Goal: Communication & Community: Connect with others

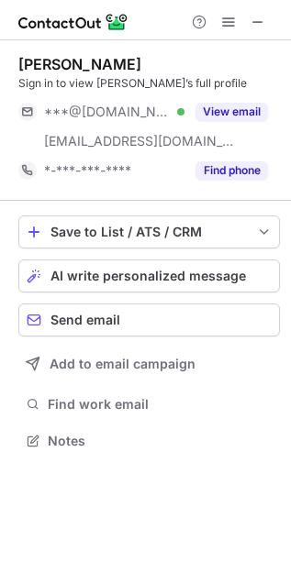
scroll to position [427, 291]
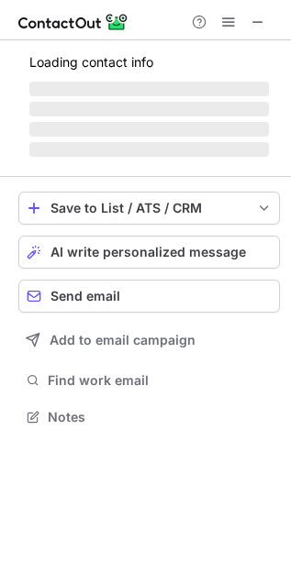
scroll to position [427, 291]
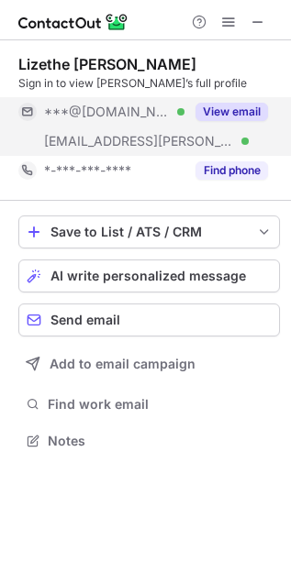
click at [229, 104] on button "View email" at bounding box center [231, 112] width 72 height 18
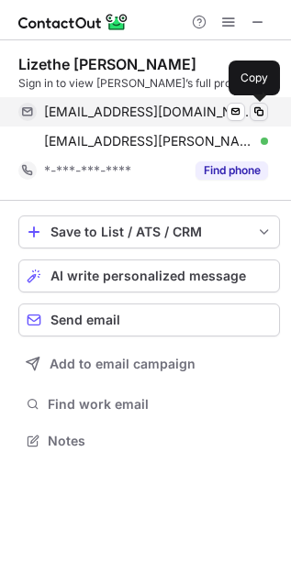
click at [261, 111] on span at bounding box center [258, 111] width 15 height 15
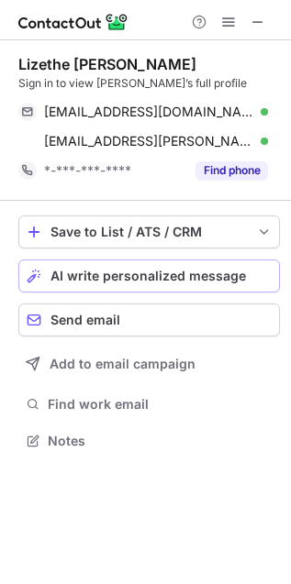
click at [113, 269] on span "AI write personalized message" at bounding box center [147, 276] width 195 height 15
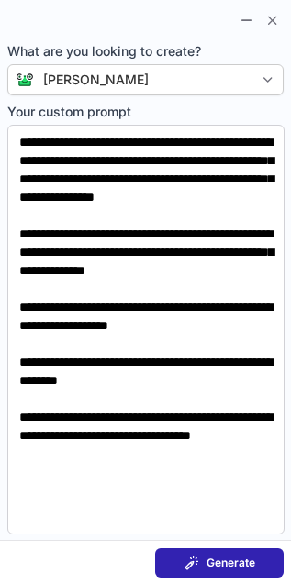
click at [232, 565] on span "Generate" at bounding box center [230, 562] width 49 height 15
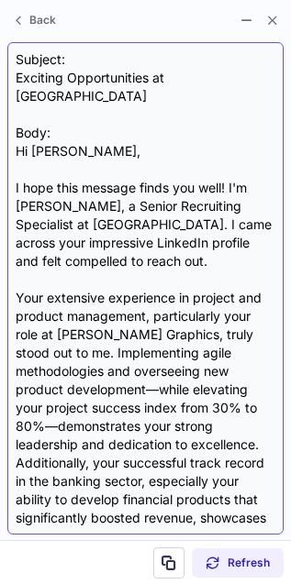
click at [33, 129] on div "Subject: Exciting Opportunities at Crossover Body: Hi Lizethe, I hope this mess…" at bounding box center [145, 288] width 259 height 476
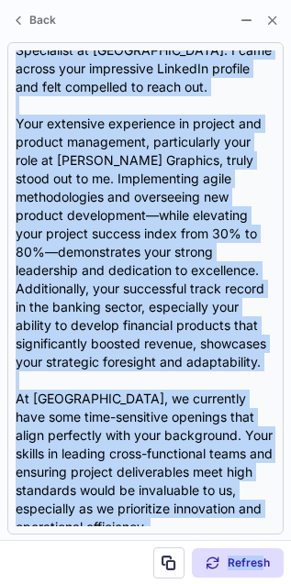
scroll to position [459, 0]
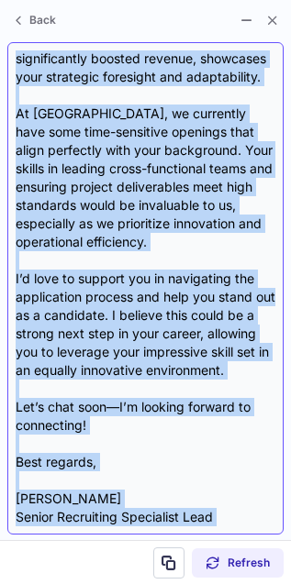
drag, startPoint x: 33, startPoint y: 129, endPoint x: 245, endPoint y: 520, distance: 444.1
click at [245, 520] on div "Subject: Exciting Opportunities at Crossover Body: Hi Lizethe, I hope this mess…" at bounding box center [145, 288] width 259 height 476
copy div "Lizethe, I hope this message finds you well! I'm Heather Lother, a Senior Recru…"
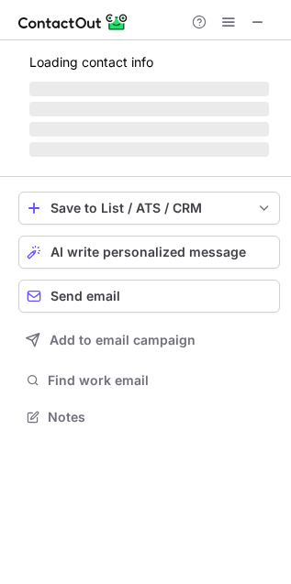
scroll to position [427, 291]
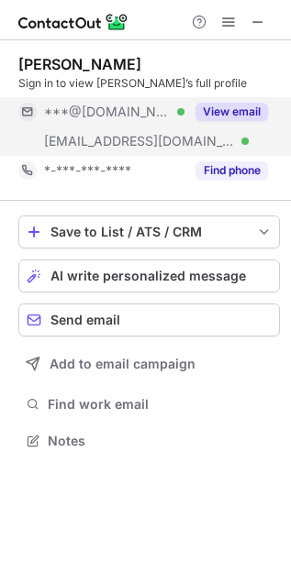
click at [234, 124] on div "View email" at bounding box center [225, 111] width 83 height 29
click at [238, 115] on button "View email" at bounding box center [231, 112] width 72 height 18
click at [29, 271] on span at bounding box center [34, 276] width 15 height 15
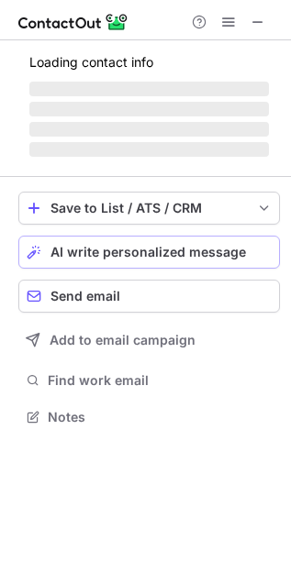
scroll to position [427, 291]
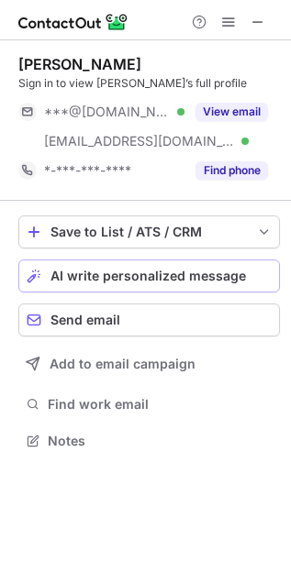
click at [139, 264] on button "AI write personalized message" at bounding box center [148, 275] width 261 height 33
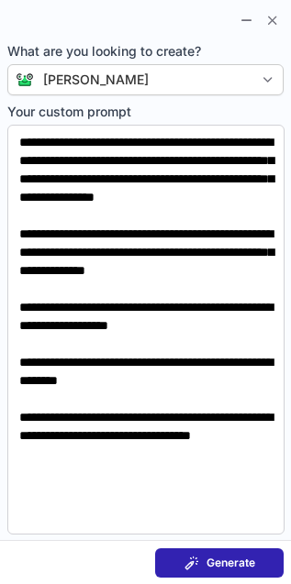
click at [262, 562] on button "Generate" at bounding box center [219, 562] width 128 height 29
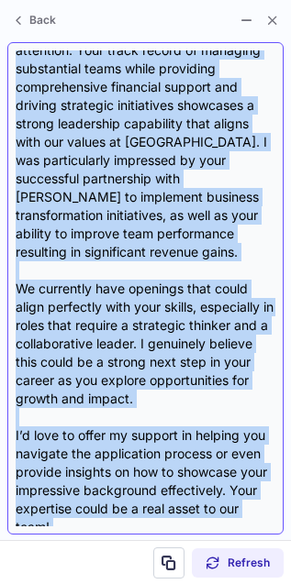
scroll to position [422, 0]
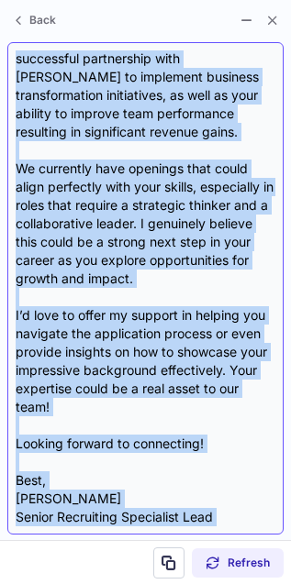
drag, startPoint x: 34, startPoint y: 128, endPoint x: 252, endPoint y: 516, distance: 444.8
click at [252, 516] on div "Subject: Exciting Opportunity at Crossover! Body: Hi Brian, I hope this message…" at bounding box center [145, 288] width 259 height 476
copy div "Brian, I hope this message finds you well! I came across your impressive profil…"
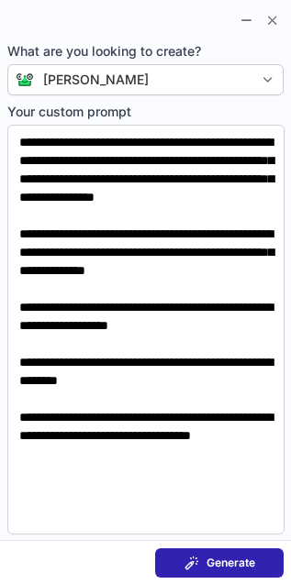
scroll to position [399, 291]
click at [234, 565] on span "Generate" at bounding box center [230, 562] width 49 height 15
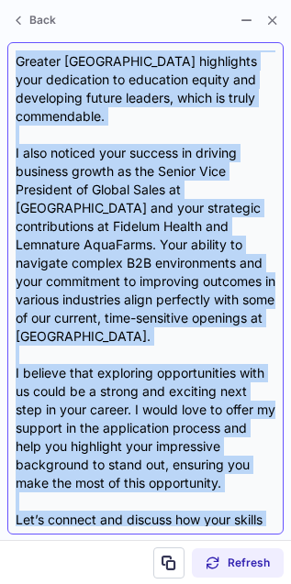
scroll to position [349, 0]
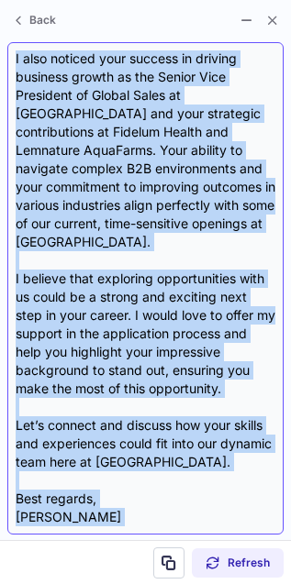
drag, startPoint x: 34, startPoint y: 126, endPoint x: 245, endPoint y: 511, distance: 438.9
click at [245, 511] on div "Subject: Exciting Opportunities at Crossover! Body: Hi Chet, I hope this messag…" at bounding box center [145, 288] width 259 height 476
copy div "Chet, I hope this message finds you well! I came across your profile while sear…"
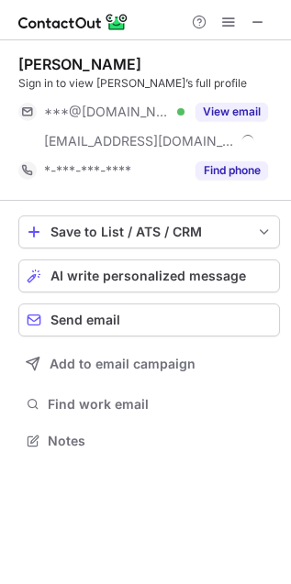
scroll to position [427, 291]
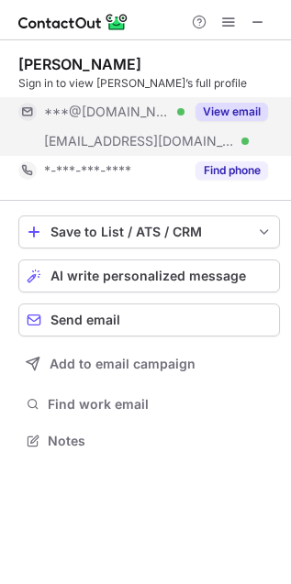
click at [231, 119] on button "View email" at bounding box center [231, 112] width 72 height 18
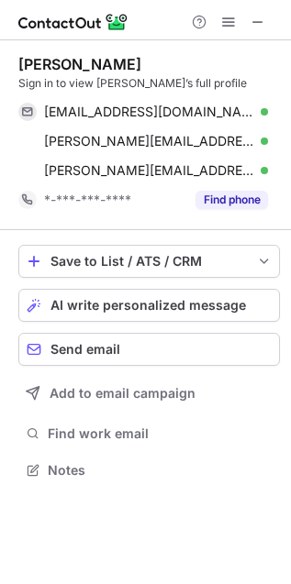
scroll to position [458, 291]
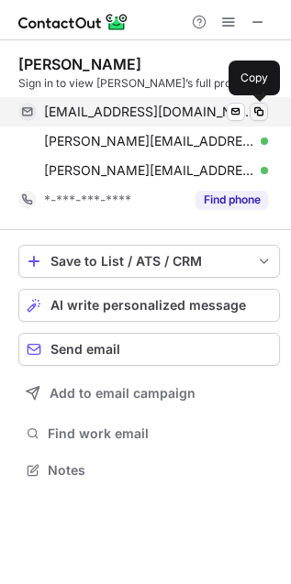
click at [255, 115] on span at bounding box center [258, 111] width 15 height 15
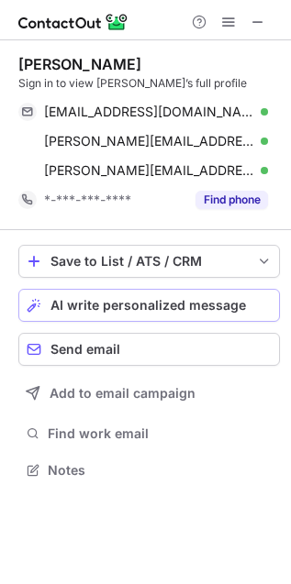
click at [143, 310] on span "AI write personalized message" at bounding box center [147, 305] width 195 height 15
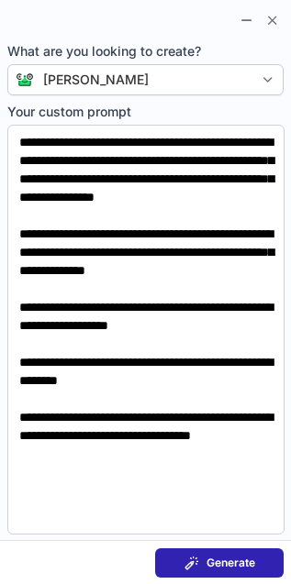
click at [246, 551] on button "Generate" at bounding box center [219, 562] width 128 height 29
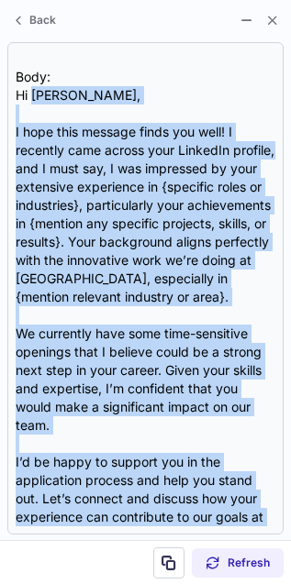
scroll to position [184, 0]
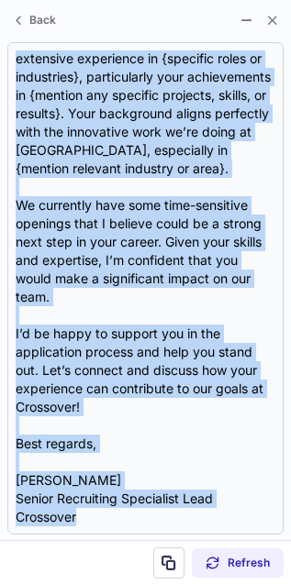
drag, startPoint x: 37, startPoint y: 126, endPoint x: 302, endPoint y: 518, distance: 473.8
click at [291, 518] on html "Mario Imbriano Sign in to view Mario’s full profile cli0303@gmail.com Verified …" at bounding box center [145, 292] width 291 height 584
copy div "Mario, I hope this message finds you well! I recently came across your LinkedIn…"
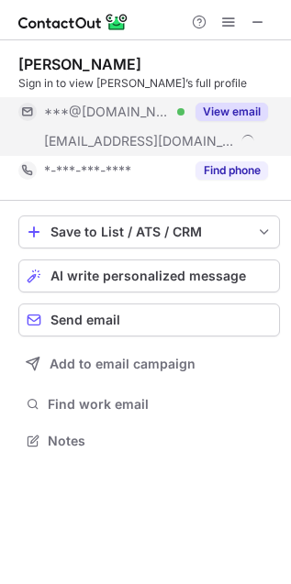
scroll to position [427, 291]
click at [248, 99] on div "View email" at bounding box center [225, 111] width 83 height 29
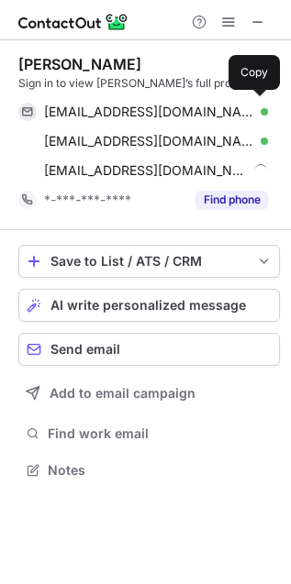
scroll to position [458, 291]
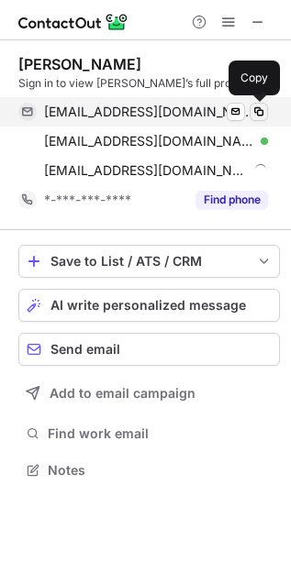
click at [257, 105] on span at bounding box center [258, 111] width 15 height 15
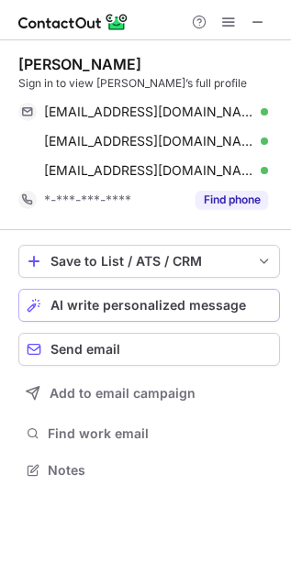
click at [149, 313] on button "AI write personalized message" at bounding box center [148, 305] width 261 height 33
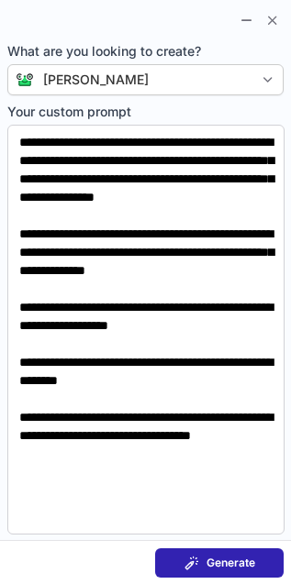
click at [189, 559] on span at bounding box center [191, 562] width 15 height 15
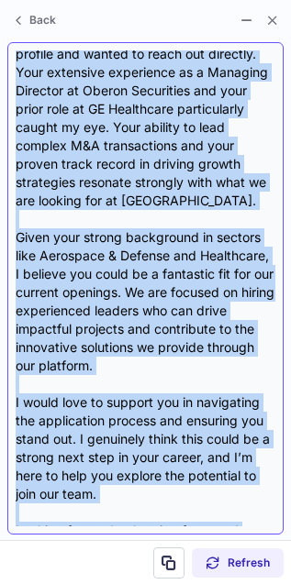
scroll to position [258, 0]
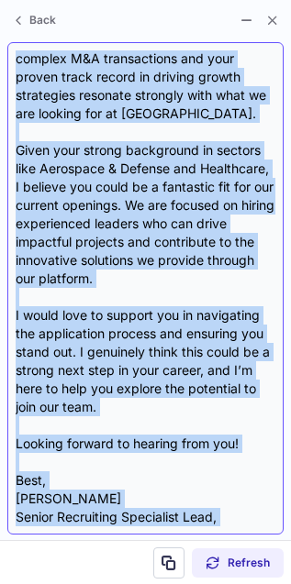
drag, startPoint x: 34, startPoint y: 126, endPoint x: 269, endPoint y: 524, distance: 461.8
click at [269, 524] on div "Subject: Exciting Opportunities at Crossover Body: Hi Peter, I hope this messag…" at bounding box center [145, 288] width 259 height 476
copy div "Peter, I hope this message finds you well! I recently came across your impressi…"
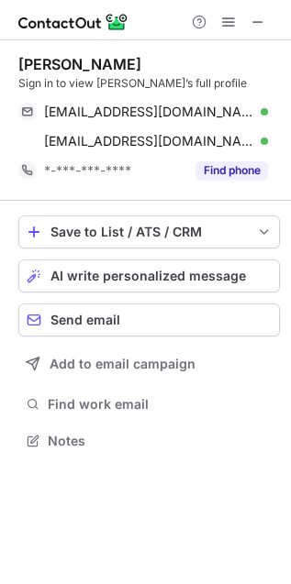
scroll to position [427, 291]
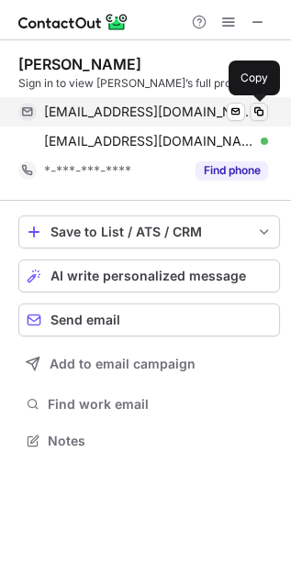
click at [262, 111] on span at bounding box center [258, 111] width 15 height 15
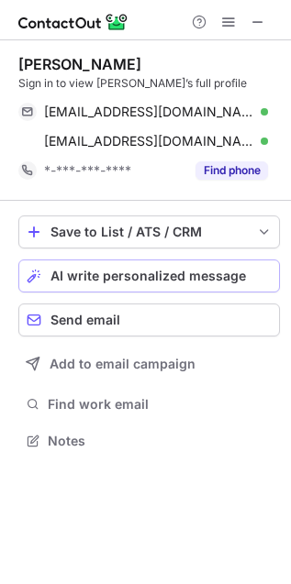
click at [153, 271] on span "AI write personalized message" at bounding box center [147, 276] width 195 height 15
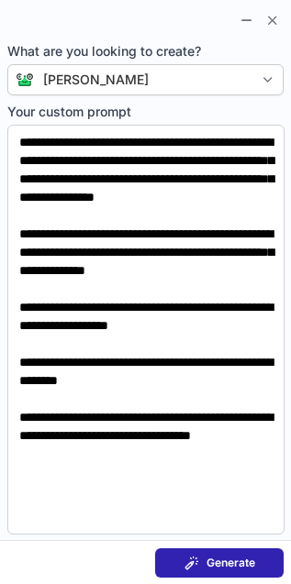
click at [184, 560] on span at bounding box center [191, 562] width 15 height 15
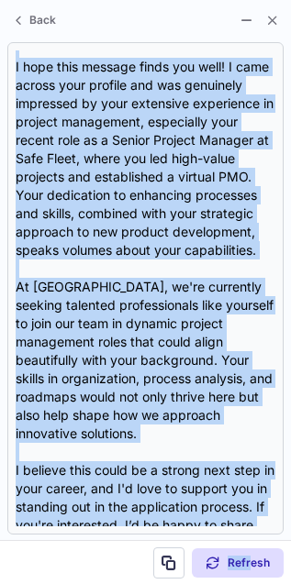
scroll to position [294, 0]
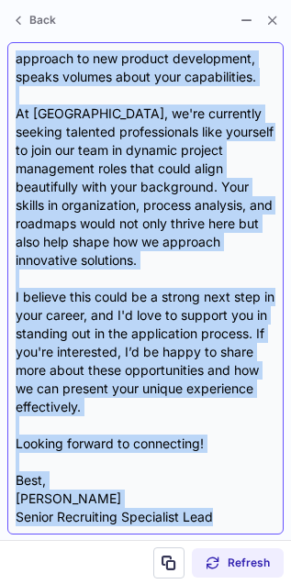
drag, startPoint x: 34, startPoint y: 130, endPoint x: 261, endPoint y: 501, distance: 435.2
click at [261, 501] on div "Subject: Exciting Opportunities at Crossover! Body: Hi Carl, I hope this messag…" at bounding box center [145, 288] width 259 height 476
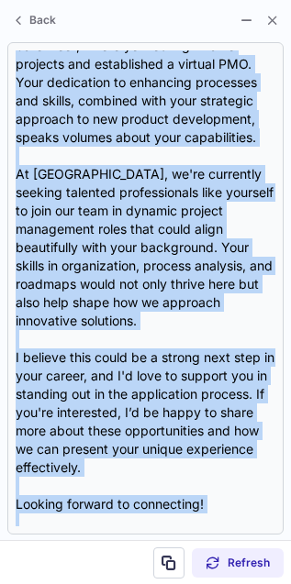
scroll to position [0, 0]
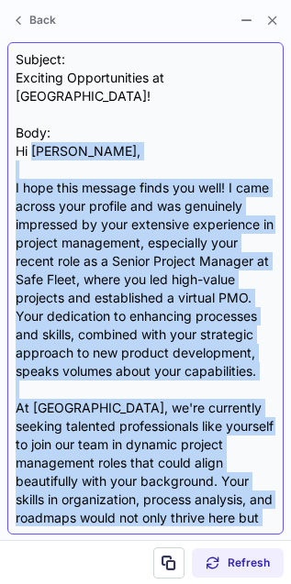
drag, startPoint x: 87, startPoint y: 522, endPoint x: 33, endPoint y: 130, distance: 396.0
click at [33, 130] on div "Subject: Exciting Opportunities at Crossover! Body: Hi Carl, I hope this messag…" at bounding box center [145, 288] width 259 height 476
copy div "Carl, I hope this message finds you well! I came across your profile and was ge…"
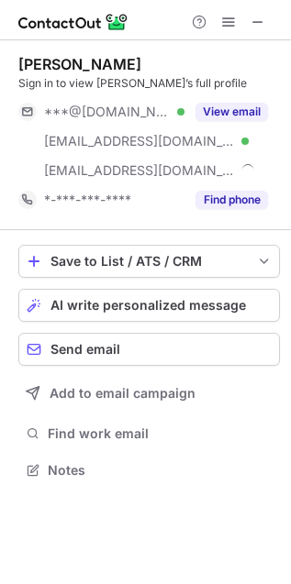
scroll to position [458, 291]
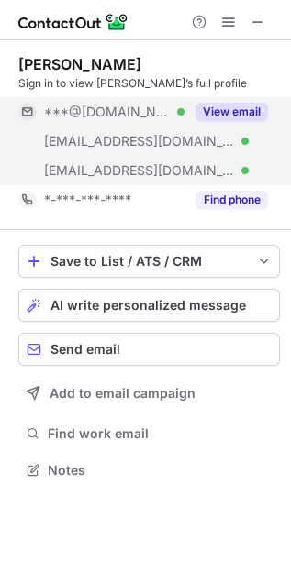
click at [247, 119] on button "View email" at bounding box center [231, 112] width 72 height 18
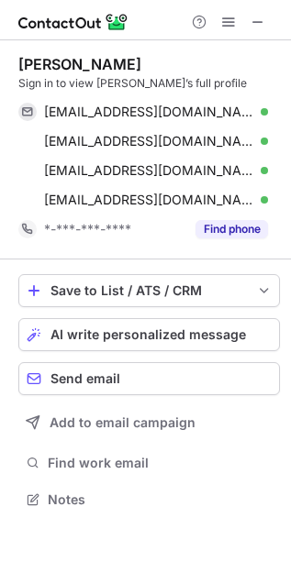
scroll to position [487, 291]
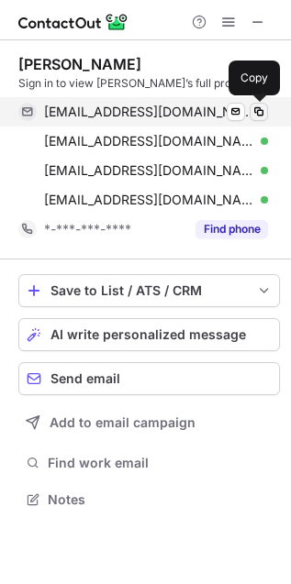
click at [258, 116] on span at bounding box center [258, 111] width 15 height 15
click at [258, 108] on span at bounding box center [258, 111] width 15 height 15
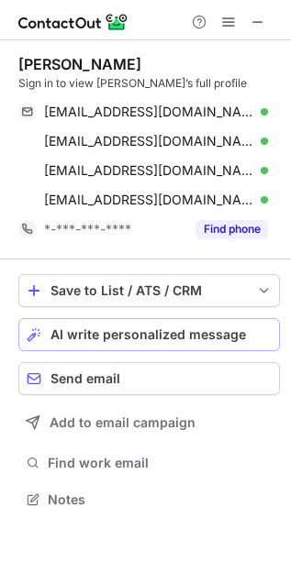
click at [136, 330] on span "AI write personalized message" at bounding box center [147, 334] width 195 height 15
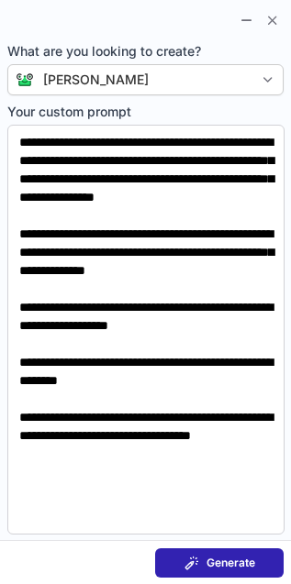
click at [189, 568] on span at bounding box center [191, 562] width 15 height 15
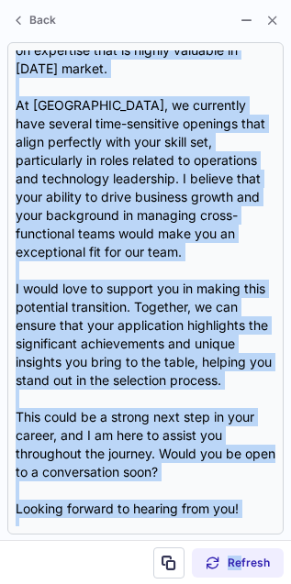
scroll to position [441, 0]
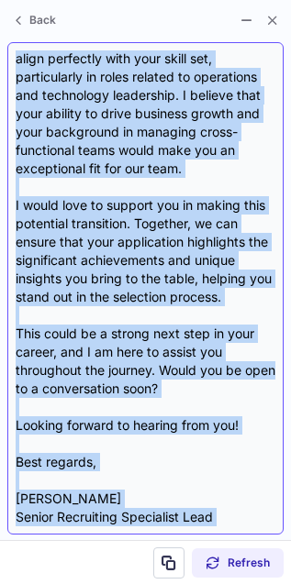
drag, startPoint x: 35, startPoint y: 126, endPoint x: 238, endPoint y: 528, distance: 450.0
click at [238, 528] on div "Subject: Exciting Opportunities at Crossover! Body: Hi Michael, I hope this mes…" at bounding box center [145, 288] width 276 height 492
copy div "Michael, I hope this message finds you well! I came across your impressive Link…"
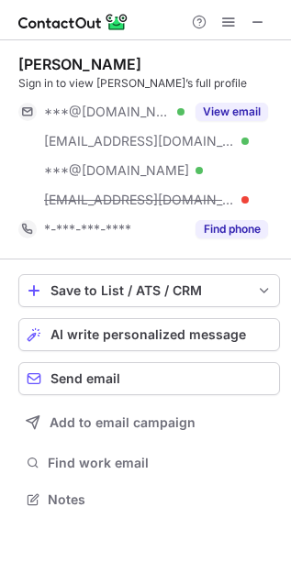
scroll to position [487, 291]
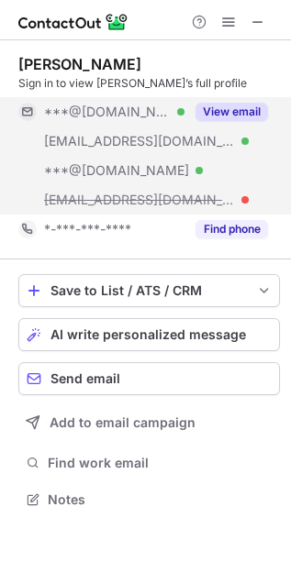
click at [208, 108] on button "View email" at bounding box center [231, 112] width 72 height 18
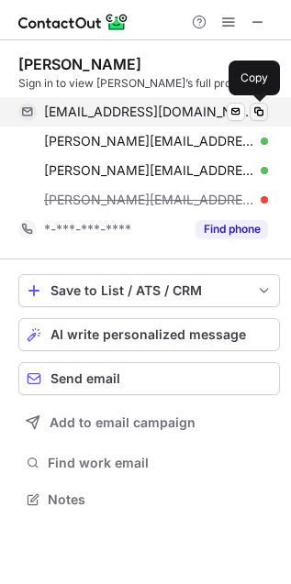
click at [262, 112] on span at bounding box center [258, 111] width 15 height 15
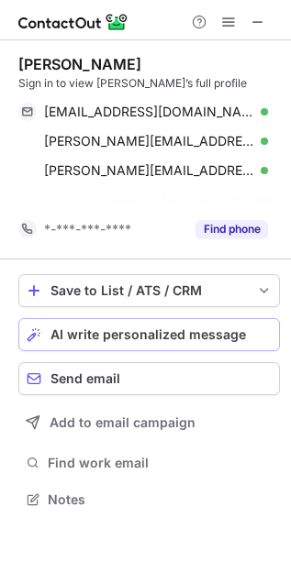
click at [98, 328] on div "Save to List / ATS / CRM List Select Lever Connect Greenhouse Connect Salesforc…" at bounding box center [148, 393] width 261 height 268
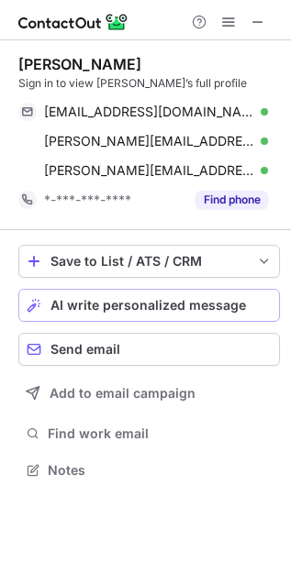
click at [108, 316] on button "AI write personalized message" at bounding box center [148, 305] width 261 height 33
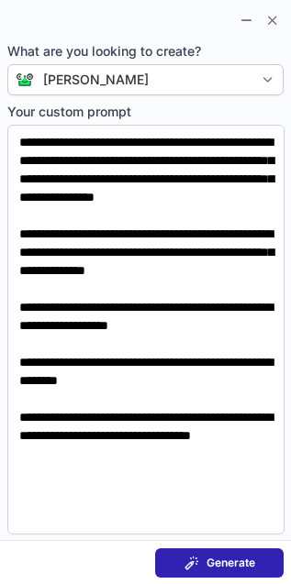
click at [255, 562] on button "Generate" at bounding box center [219, 562] width 128 height 29
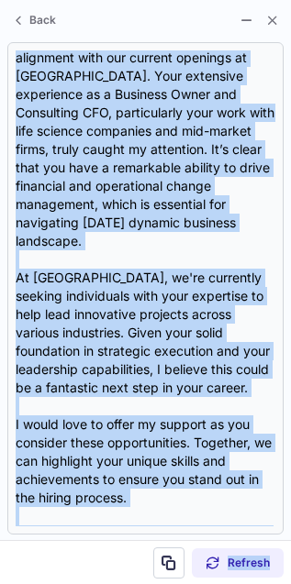
scroll to position [313, 0]
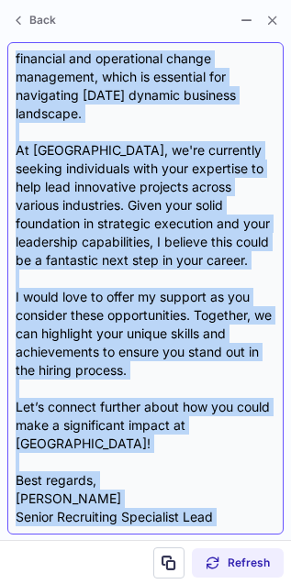
drag, startPoint x: 33, startPoint y: 128, endPoint x: 238, endPoint y: 525, distance: 446.8
click at [238, 525] on div "Subject: Exciting Opportunities at Crossover Body: Hi David, I hope this messag…" at bounding box center [145, 288] width 259 height 476
copy div "David, I hope this message finds you well! I came across your impressive backgr…"
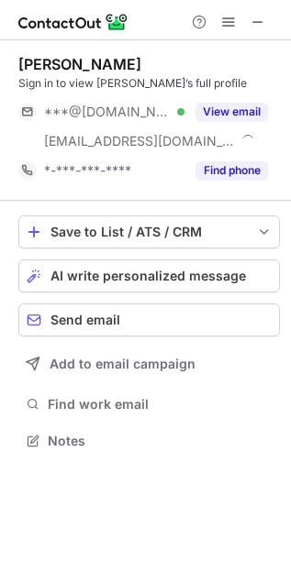
scroll to position [427, 291]
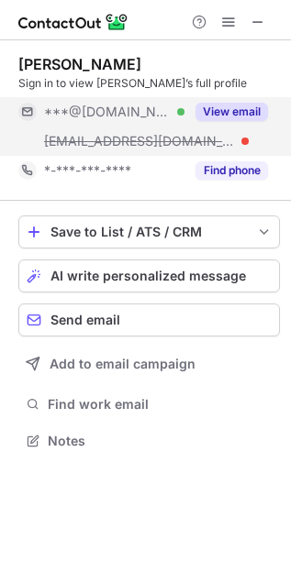
click at [225, 105] on button "View email" at bounding box center [231, 112] width 72 height 18
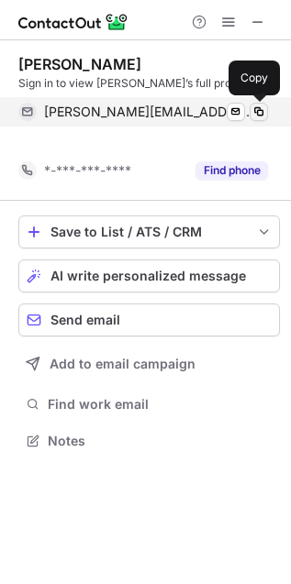
scroll to position [399, 291]
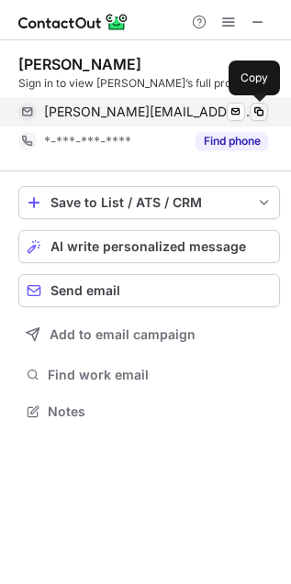
click at [257, 110] on span at bounding box center [258, 111] width 15 height 15
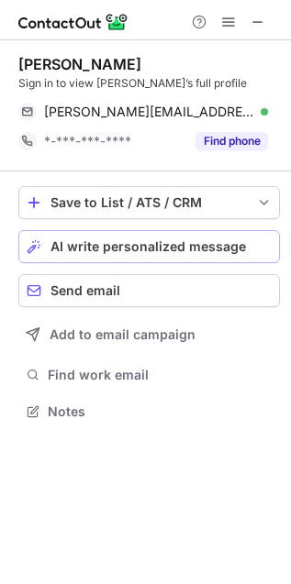
click at [259, 247] on div "AI write personalized message" at bounding box center [160, 246] width 221 height 15
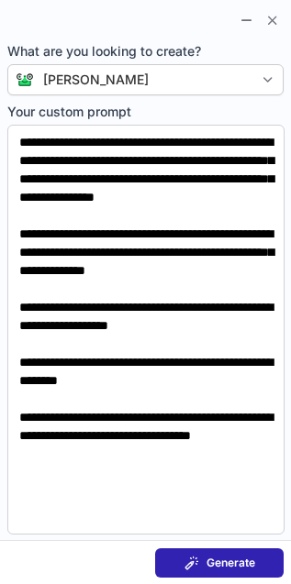
click at [247, 553] on button "Generate" at bounding box center [219, 562] width 128 height 29
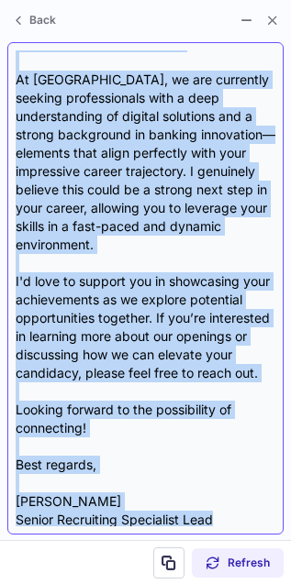
scroll to position [404, 0]
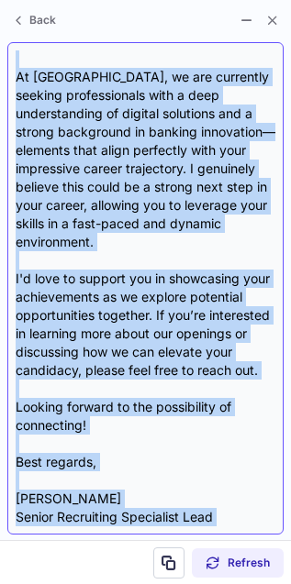
drag, startPoint x: 33, startPoint y: 130, endPoint x: 217, endPoint y: 513, distance: 425.1
click at [217, 513] on div "Subject: Exciting Opportunities at Crossover Body: Hi Adam, I hope this message…" at bounding box center [145, 288] width 259 height 476
copy div "Adam, I hope this message finds you well! As a Senior Recruiting Specialist Lea…"
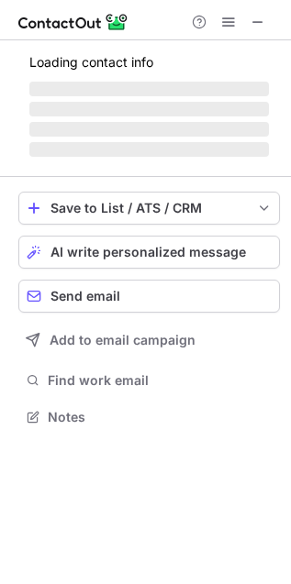
scroll to position [458, 291]
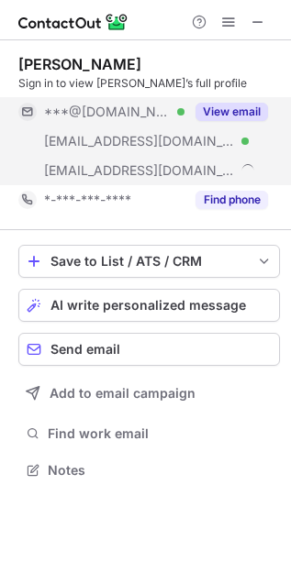
click at [239, 116] on button "View email" at bounding box center [231, 112] width 72 height 18
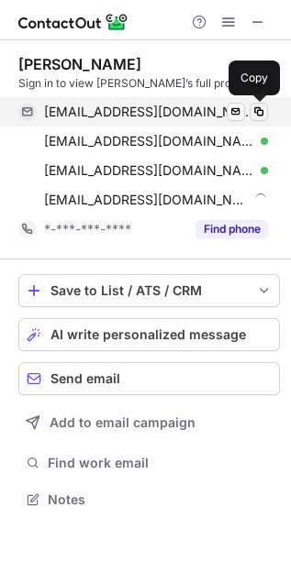
click at [263, 111] on span at bounding box center [258, 111] width 15 height 15
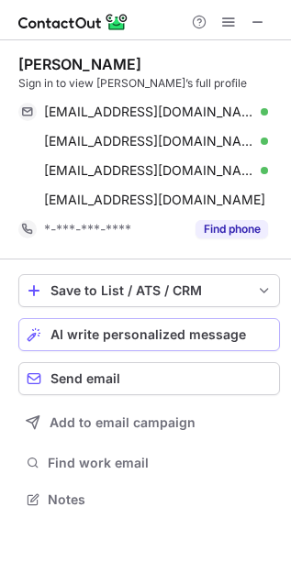
click at [98, 337] on span "AI write personalized message" at bounding box center [147, 334] width 195 height 15
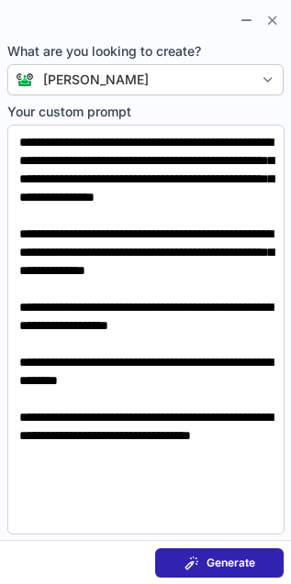
click at [226, 568] on span "Generate" at bounding box center [230, 562] width 49 height 15
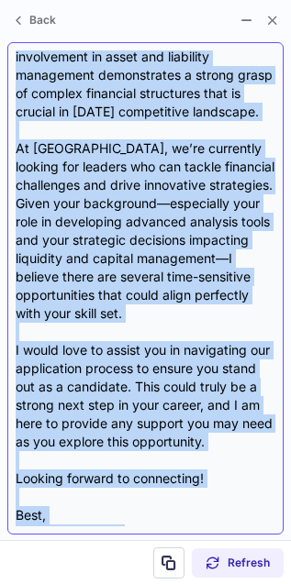
scroll to position [349, 0]
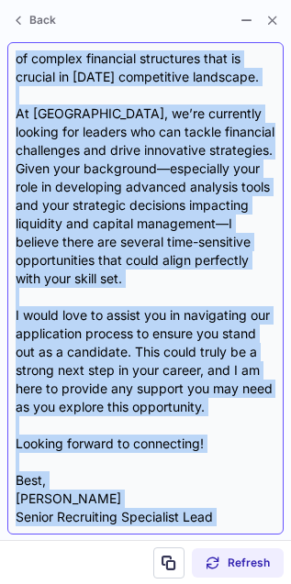
drag, startPoint x: 30, startPoint y: 128, endPoint x: 257, endPoint y: 510, distance: 443.4
click at [257, 510] on div "Subject: Exciting Opportunities at Crossover Body: Hi Robert, I hope this messa…" at bounding box center [145, 288] width 259 height 476
copy div "Robert, I hope this message finds you well! I'm Heather Lother, a Senior Recrui…"
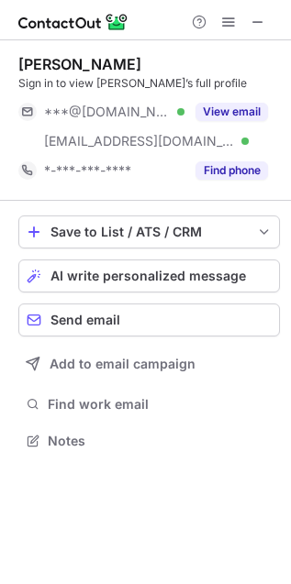
scroll to position [427, 291]
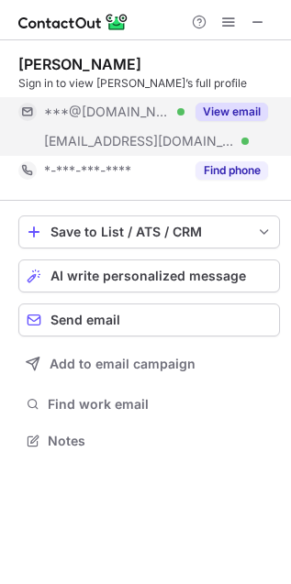
click at [245, 113] on button "View email" at bounding box center [231, 112] width 72 height 18
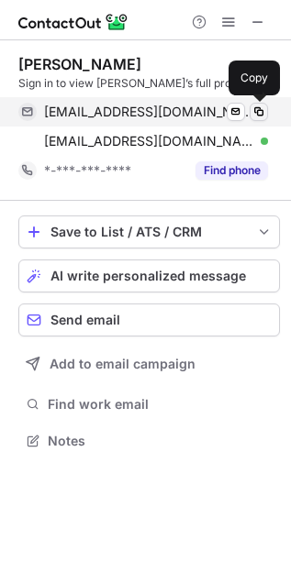
click at [258, 111] on span at bounding box center [258, 111] width 15 height 15
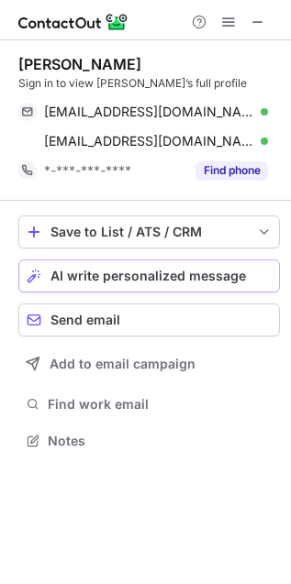
click at [133, 270] on span "AI write personalized message" at bounding box center [147, 276] width 195 height 15
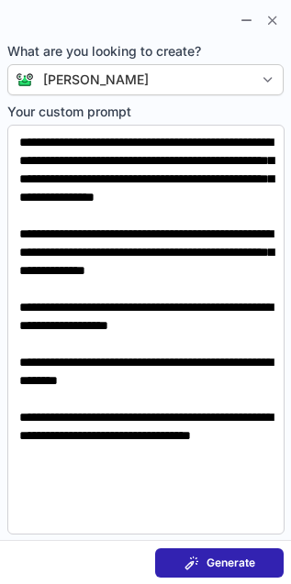
click at [186, 571] on button "Generate" at bounding box center [219, 562] width 128 height 29
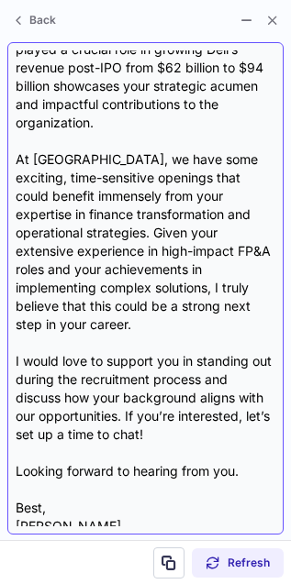
scroll to position [404, 0]
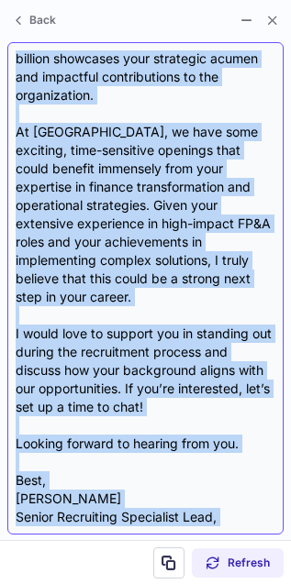
drag, startPoint x: 32, startPoint y: 130, endPoint x: 241, endPoint y: 513, distance: 436.4
click at [241, 513] on div "Subject: Exciting Opportunities at Crossover! Body: Hi Sean, I hope this messag…" at bounding box center [145, 288] width 259 height 476
copy div "Sean, I hope this message finds you well! I'm Heather Lother, a Senior Recruiti…"
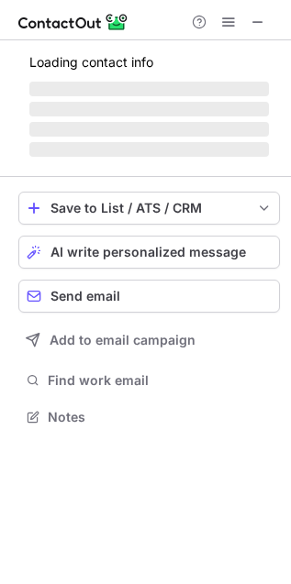
scroll to position [427, 291]
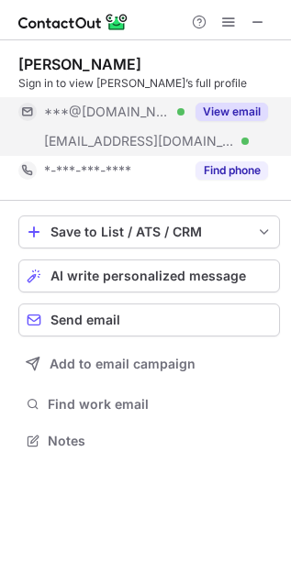
click at [240, 111] on button "View email" at bounding box center [231, 112] width 72 height 18
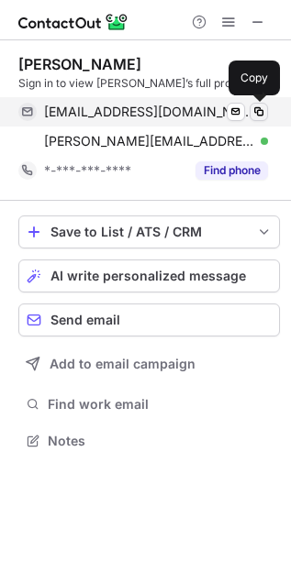
click at [263, 110] on span at bounding box center [258, 111] width 15 height 15
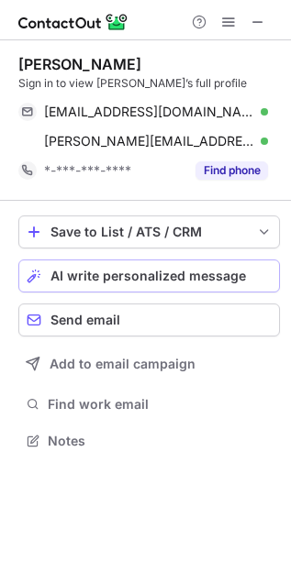
click at [60, 273] on span "AI write personalized message" at bounding box center [147, 276] width 195 height 15
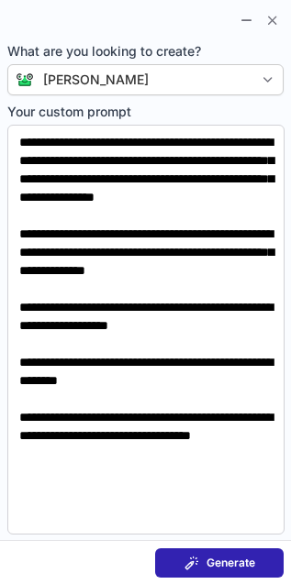
click at [227, 548] on button "Generate" at bounding box center [219, 562] width 128 height 29
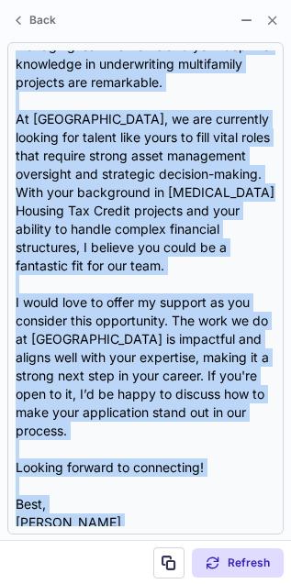
scroll to position [294, 0]
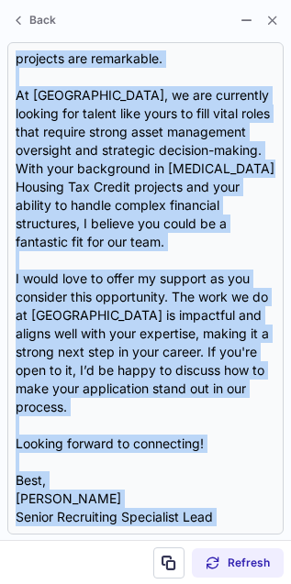
drag, startPoint x: 34, startPoint y: 129, endPoint x: 213, endPoint y: 534, distance: 442.8
click at [213, 534] on section "Subject: Exciting Opportunity at Crossover Body: Hi Kevin, I hope this message …" at bounding box center [145, 288] width 291 height 503
copy div "Kevin, I hope this message finds you well! I came across your profile and was t…"
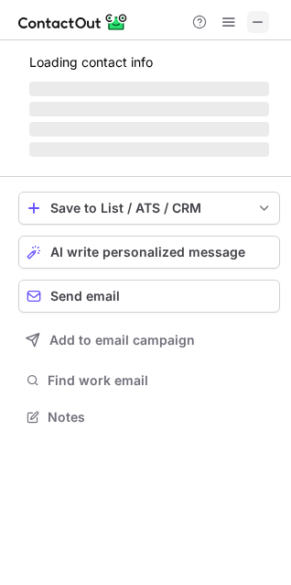
scroll to position [428, 291]
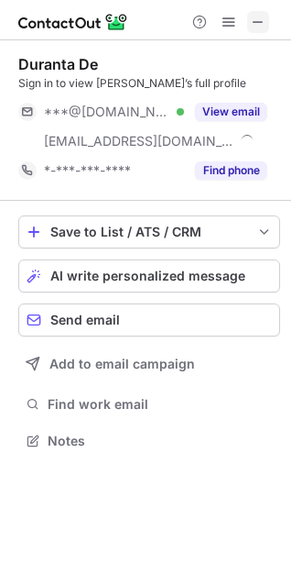
click at [259, 20] on span at bounding box center [258, 22] width 15 height 15
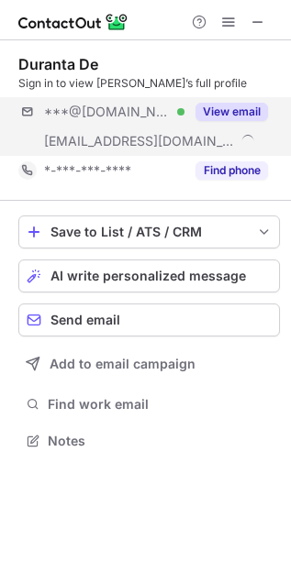
click at [272, 112] on div "***@yahoo.com Verified ***@worldpay.com View email" at bounding box center [148, 126] width 261 height 59
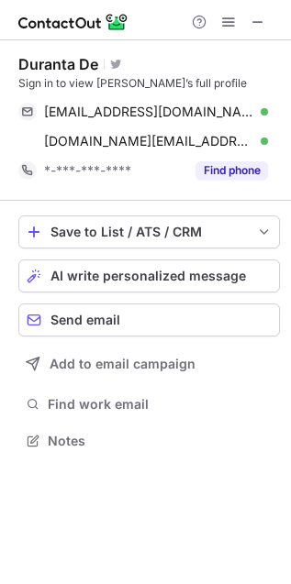
click at [272, 112] on div "to_duranta@yahoo.com Verified Send email Copy duranta.de@worldpay.com Verified …" at bounding box center [148, 126] width 261 height 59
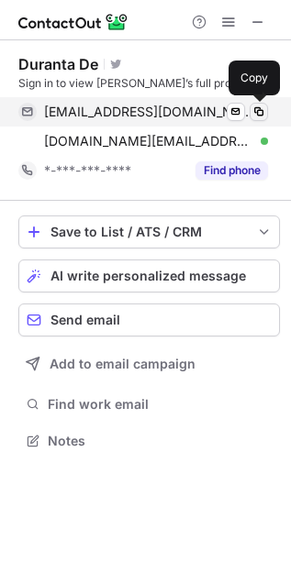
click at [258, 106] on span at bounding box center [258, 111] width 15 height 15
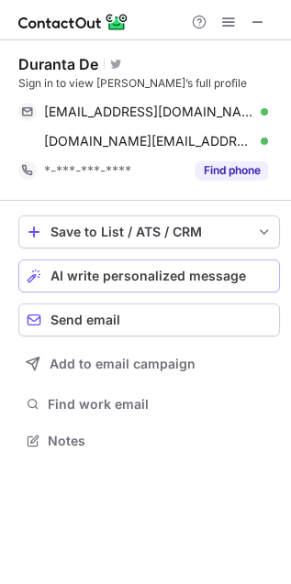
click at [117, 281] on span "AI write personalized message" at bounding box center [147, 276] width 195 height 15
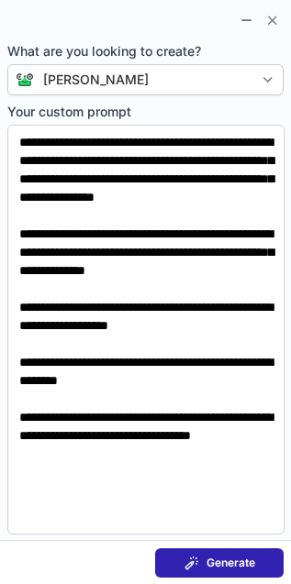
click at [241, 551] on button "Generate" at bounding box center [219, 562] width 128 height 29
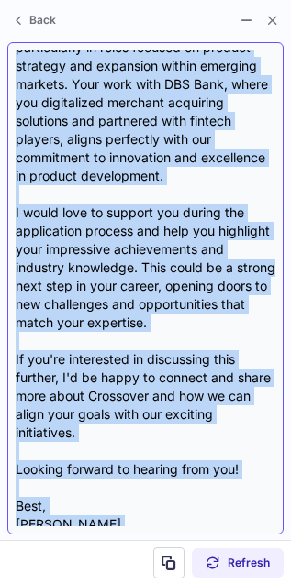
scroll to position [422, 0]
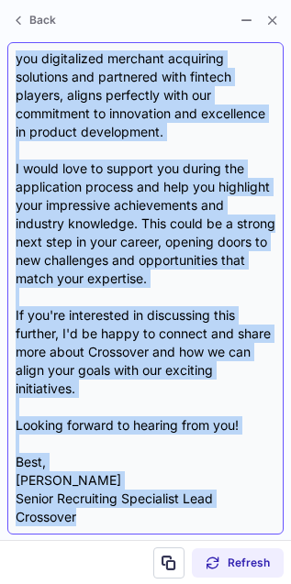
drag, startPoint x: 34, startPoint y: 128, endPoint x: 236, endPoint y: 514, distance: 435.3
click at [236, 514] on div "Subject: Exciting Opportunity at Crossover Body: Hi Duranta, I hope this messag…" at bounding box center [145, 288] width 259 height 476
copy div "Duranta, I hope this message finds you well! I came across your profile and was…"
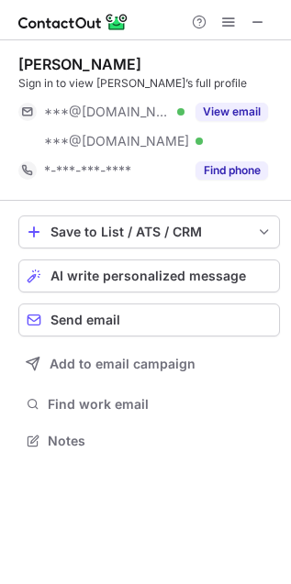
scroll to position [427, 291]
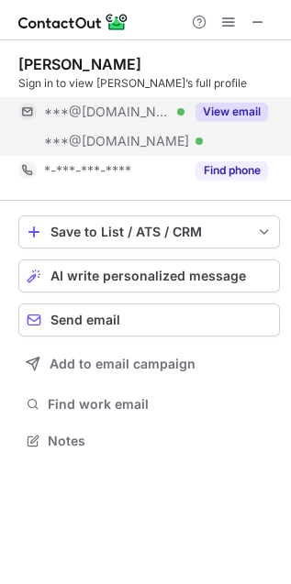
click at [246, 98] on div "View email" at bounding box center [225, 111] width 83 height 29
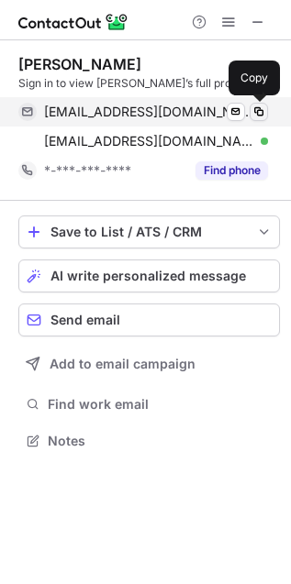
click at [259, 111] on span at bounding box center [258, 111] width 15 height 15
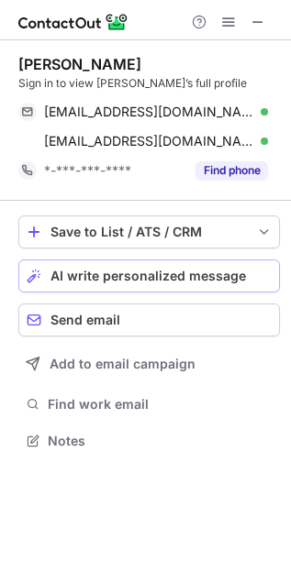
click at [88, 276] on span "AI write personalized message" at bounding box center [147, 276] width 195 height 15
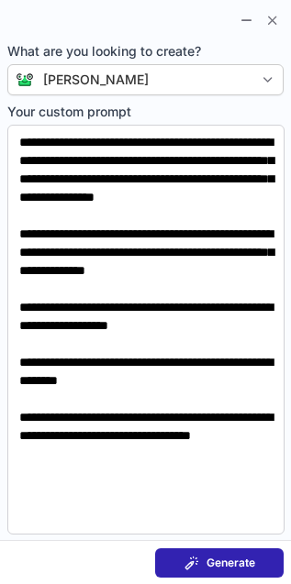
click at [217, 561] on span "Generate" at bounding box center [230, 562] width 49 height 15
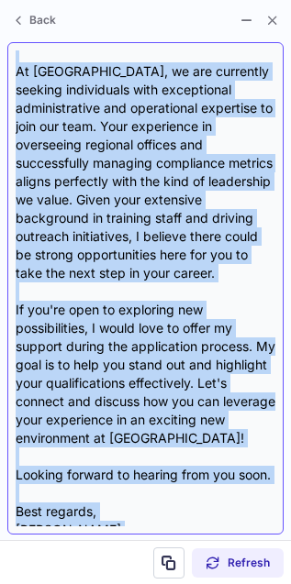
scroll to position [422, 0]
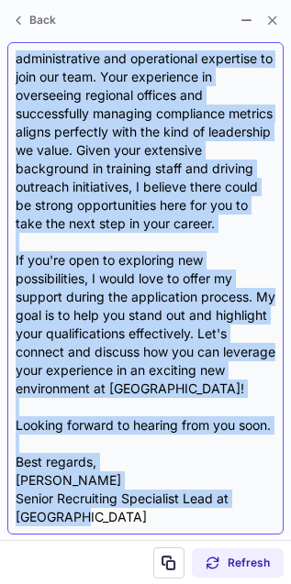
drag, startPoint x: 30, startPoint y: 126, endPoint x: 259, endPoint y: 516, distance: 451.9
click at [259, 516] on div "Subject: Exciting Opportunity at Crossover Body: Hi [PERSON_NAME], I hope this …" at bounding box center [145, 288] width 259 height 476
copy div "[PERSON_NAME], I hope this message finds you well! I came across your impressiv…"
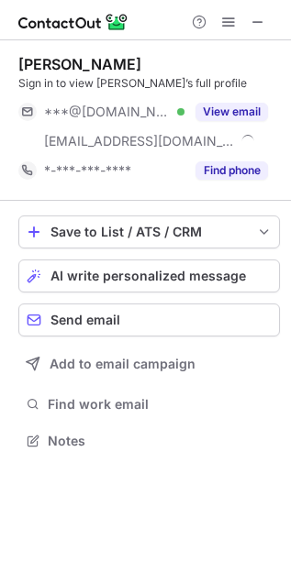
scroll to position [427, 291]
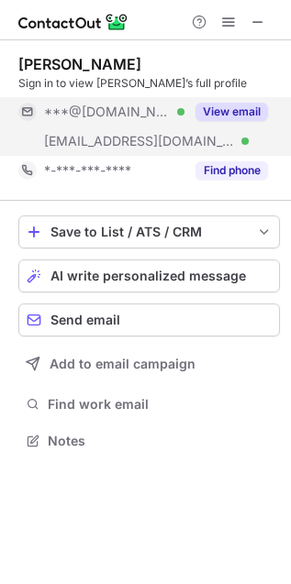
click at [239, 98] on div "View email" at bounding box center [225, 111] width 83 height 29
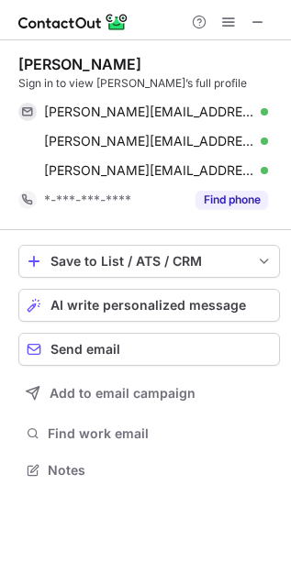
scroll to position [458, 291]
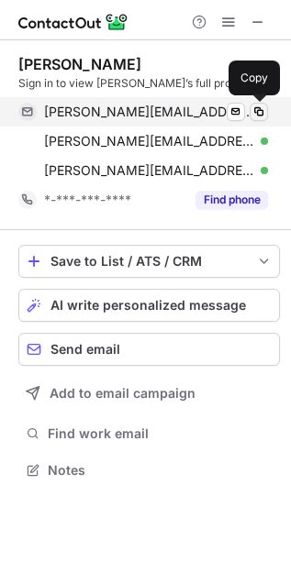
click at [254, 108] on span at bounding box center [258, 111] width 15 height 15
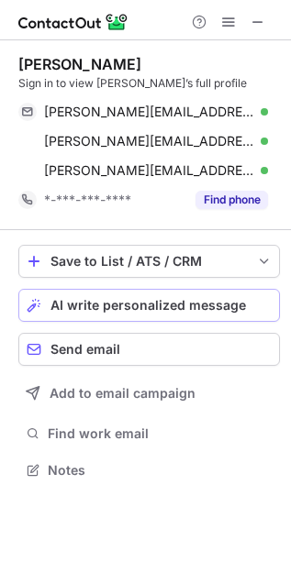
click at [264, 305] on div "AI write personalized message" at bounding box center [160, 305] width 221 height 15
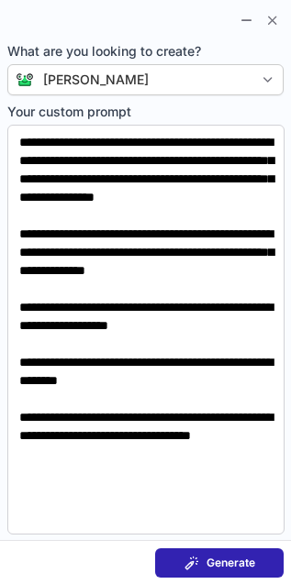
click at [257, 561] on button "Generate" at bounding box center [219, 562] width 128 height 29
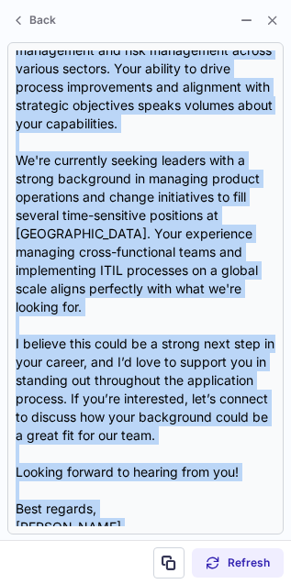
scroll to position [276, 0]
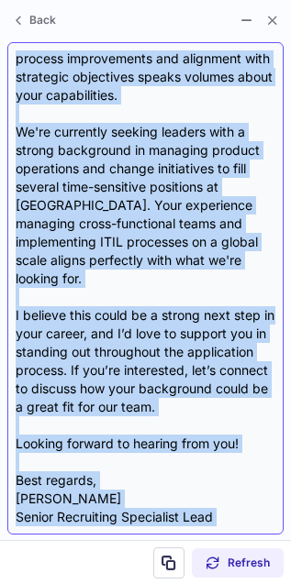
drag, startPoint x: 16, startPoint y: 170, endPoint x: 255, endPoint y: 522, distance: 426.3
click at [255, 522] on div "Subject: Exciting Opportunity at Crossover Body: Hi {Candidate's Name}, I hope …" at bounding box center [145, 288] width 259 height 476
copy div "I hope this message finds you well! I came across your LinkedIn profile and was…"
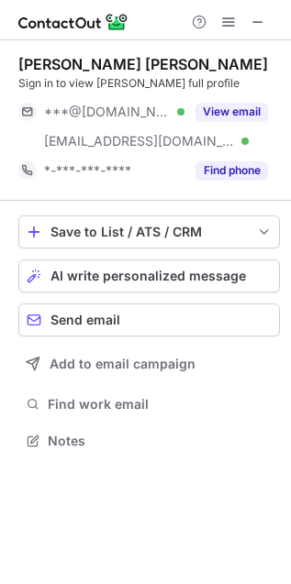
scroll to position [427, 291]
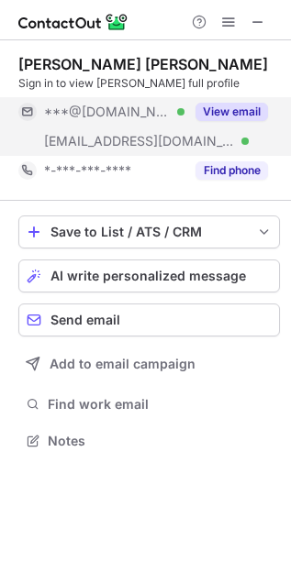
click at [193, 112] on div "View email" at bounding box center [225, 111] width 83 height 29
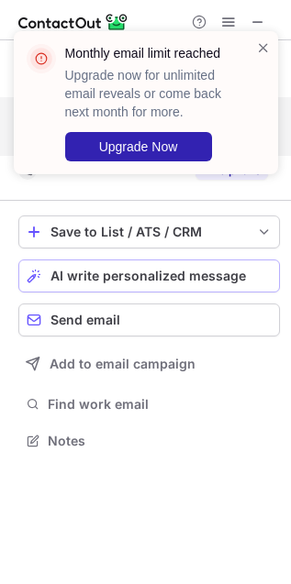
click at [46, 273] on button "AI write personalized message" at bounding box center [148, 275] width 261 height 33
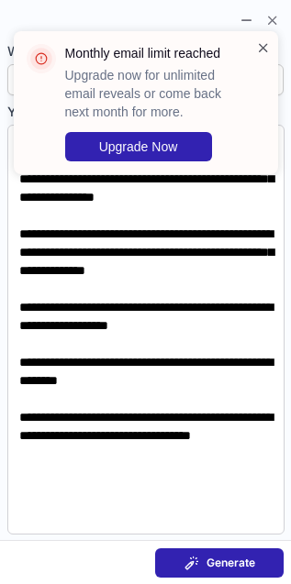
click at [258, 38] on span at bounding box center [263, 47] width 15 height 18
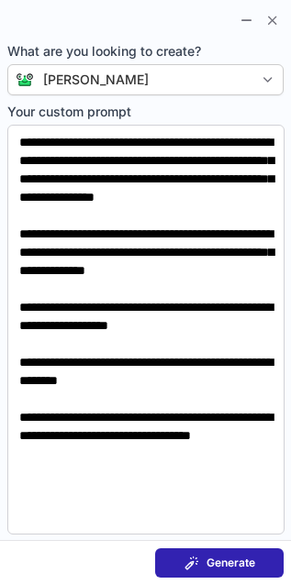
click at [231, 553] on button "Generate" at bounding box center [219, 562] width 128 height 29
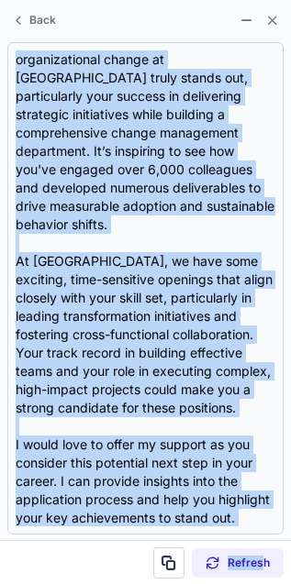
scroll to position [368, 0]
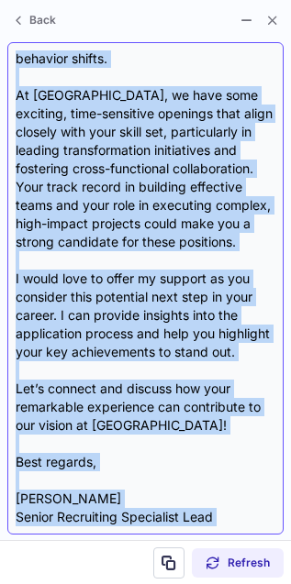
drag, startPoint x: 35, startPoint y: 130, endPoint x: 258, endPoint y: 514, distance: 444.4
click at [258, 514] on div "Subject: Exciting Opportunities at Crossover Body: Hi John, I hope this message…" at bounding box center [145, 288] width 259 height 476
copy div "John, I hope this message finds you well! I recently came across your impressiv…"
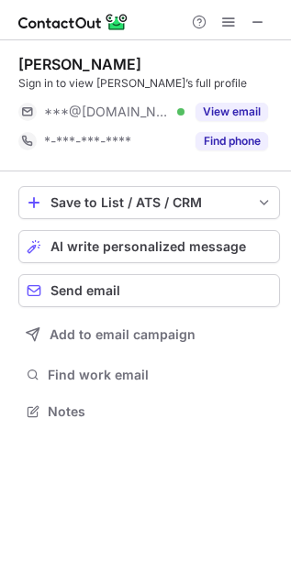
scroll to position [399, 291]
click at [70, 230] on button "AI write personalized message" at bounding box center [148, 246] width 261 height 33
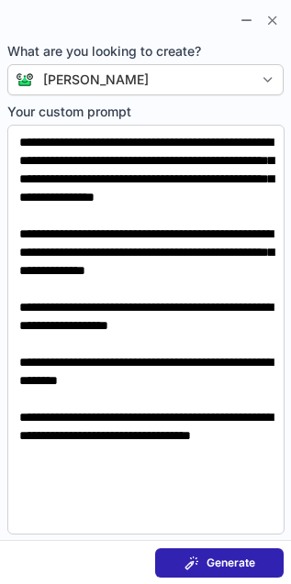
click at [204, 553] on button "Generate" at bounding box center [219, 562] width 128 height 29
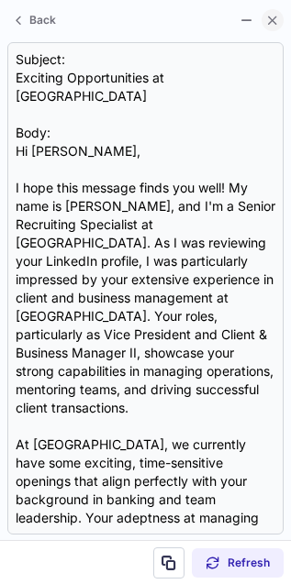
click at [271, 14] on span at bounding box center [272, 20] width 15 height 15
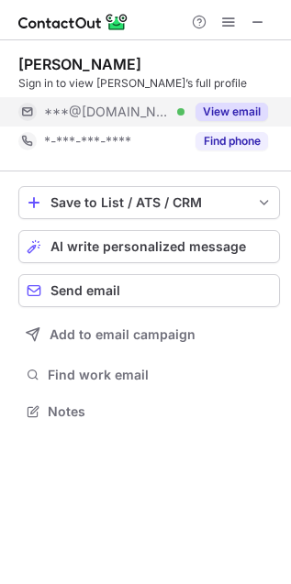
click at [243, 106] on button "View email" at bounding box center [231, 112] width 72 height 18
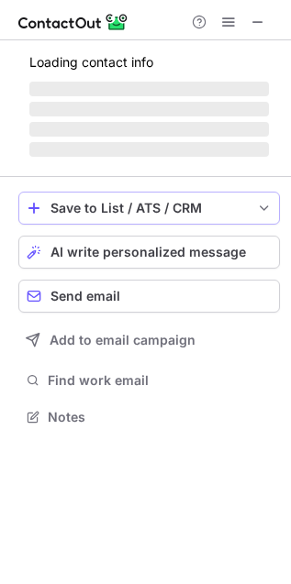
scroll to position [427, 291]
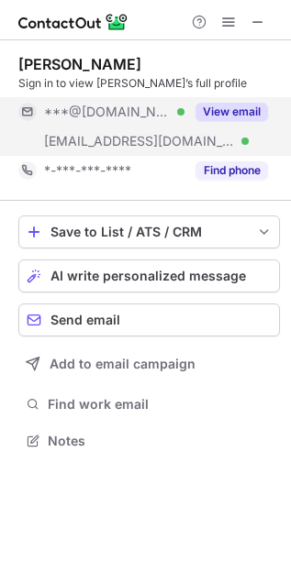
click at [244, 126] on div "View email" at bounding box center [225, 111] width 83 height 29
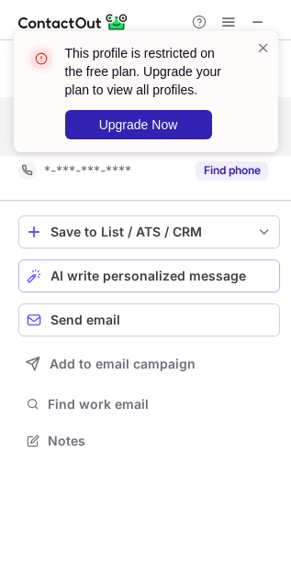
click at [41, 286] on button "AI write personalized message" at bounding box center [148, 275] width 261 height 33
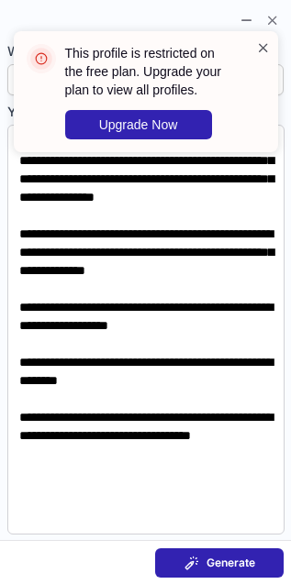
click at [257, 43] on span at bounding box center [263, 47] width 15 height 18
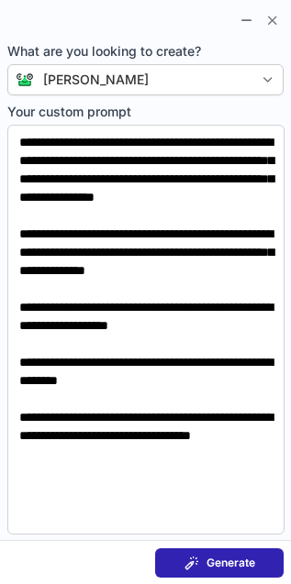
click at [257, 43] on span at bounding box center [263, 47] width 15 height 18
click at [243, 556] on span "Generate" at bounding box center [230, 562] width 49 height 15
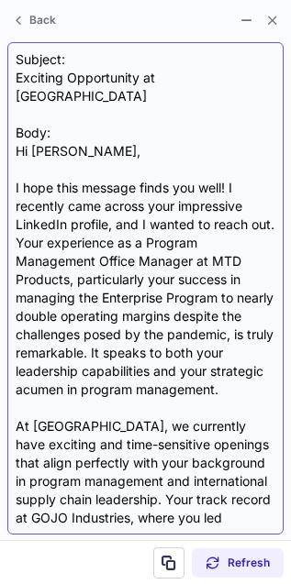
click at [37, 131] on div "Subject: Exciting Opportunity at Crossover Body: Hi John, I hope this message f…" at bounding box center [145, 288] width 259 height 476
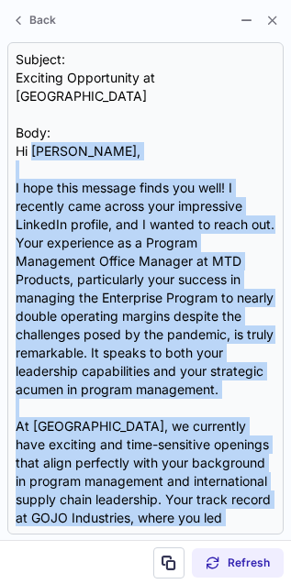
scroll to position [386, 0]
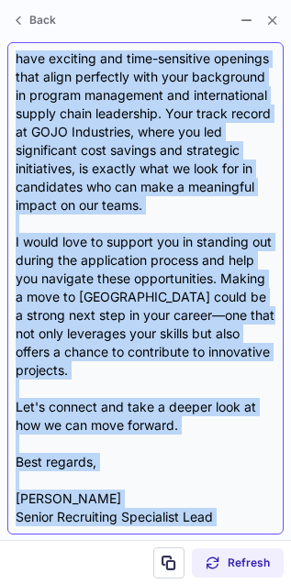
drag, startPoint x: 37, startPoint y: 131, endPoint x: 252, endPoint y: 514, distance: 439.5
click at [252, 514] on div "Subject: Exciting Opportunity at Crossover Body: Hi John, I hope this message f…" at bounding box center [145, 288] width 259 height 476
copy div "John, I hope this message finds you well! I recently came across your impressiv…"
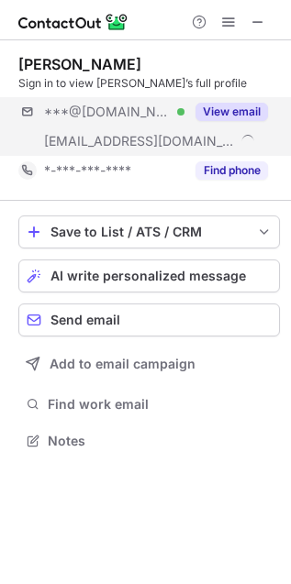
scroll to position [427, 291]
click at [270, 119] on div "***@[DOMAIN_NAME] Verified [EMAIL_ADDRESS][DOMAIN_NAME] View email" at bounding box center [148, 126] width 261 height 59
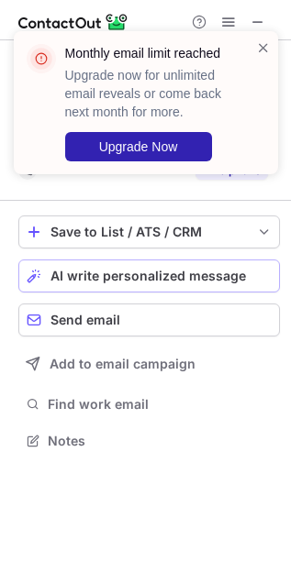
click at [73, 286] on button "AI write personalized message" at bounding box center [148, 275] width 261 height 33
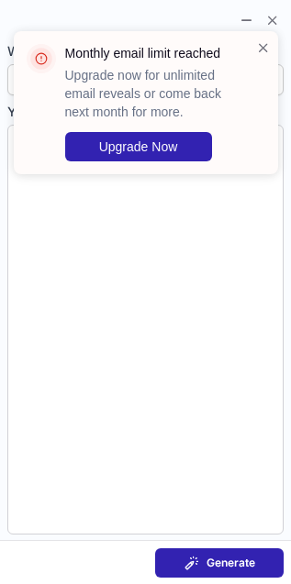
type textarea "**********"
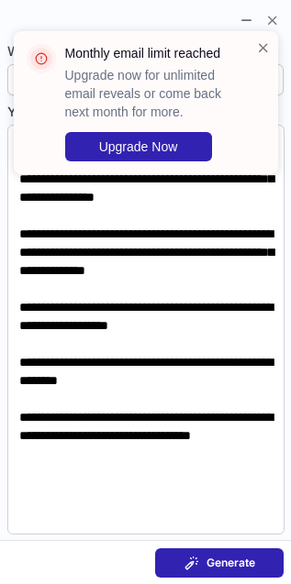
click at [184, 566] on span at bounding box center [191, 562] width 15 height 15
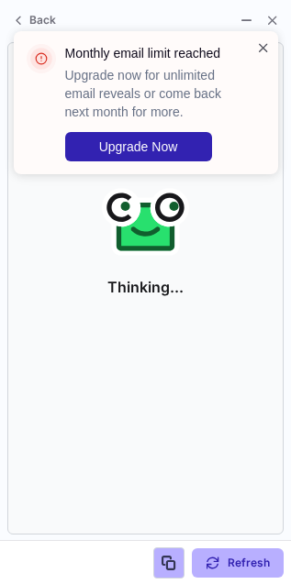
click at [267, 50] on span at bounding box center [263, 47] width 15 height 18
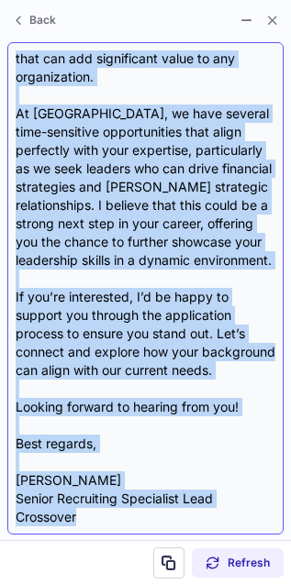
scroll to position [477, 0]
drag, startPoint x: 34, startPoint y: 129, endPoint x: 253, endPoint y: 513, distance: 442.1
click at [253, 513] on div "Subject: Exciting Opportunities at Crossover Body: Hi Justin, I hope this messa…" at bounding box center [145, 288] width 259 height 476
copy div "Justin, I hope this message finds you well! I came across your impressive Linke…"
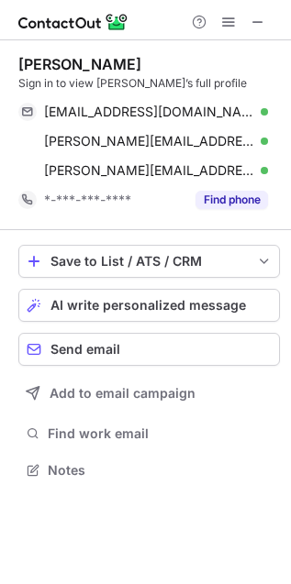
scroll to position [458, 291]
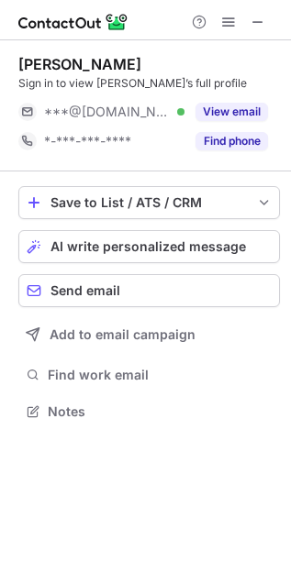
scroll to position [399, 291]
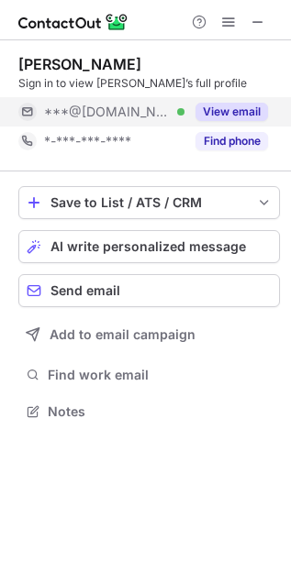
click at [214, 101] on div "View email" at bounding box center [225, 111] width 83 height 29
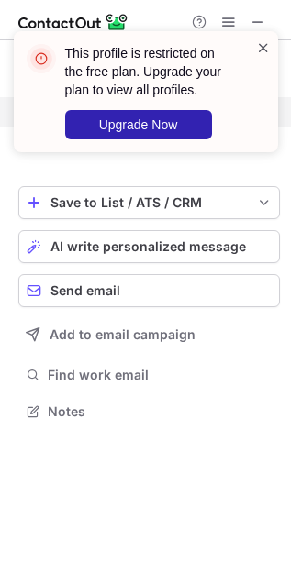
click at [258, 46] on span at bounding box center [263, 47] width 15 height 18
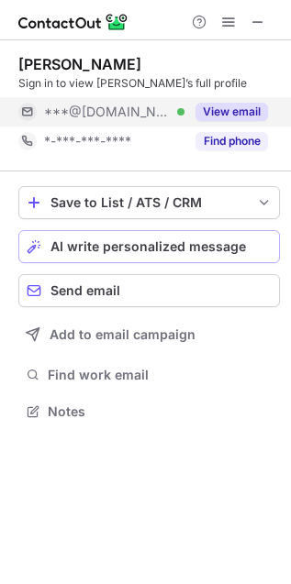
click at [149, 246] on span "AI write personalized message" at bounding box center [147, 246] width 195 height 15
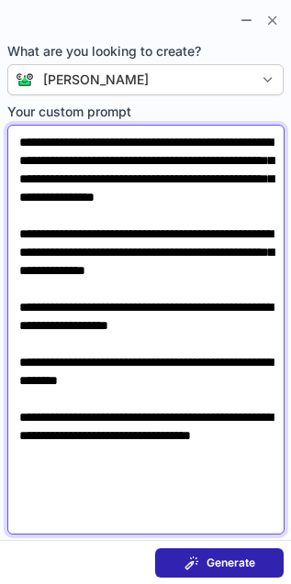
click at [149, 246] on textarea "**********" at bounding box center [145, 330] width 277 height 410
click at [257, 312] on textarea "**********" at bounding box center [145, 330] width 277 height 410
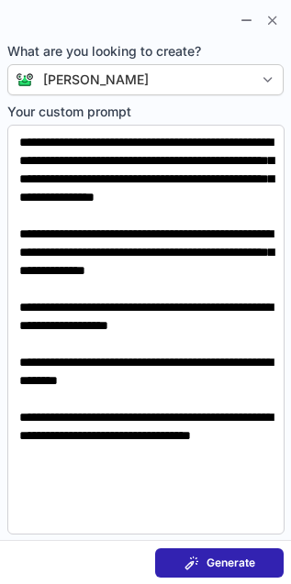
click at [230, 560] on span "Generate" at bounding box center [230, 562] width 49 height 15
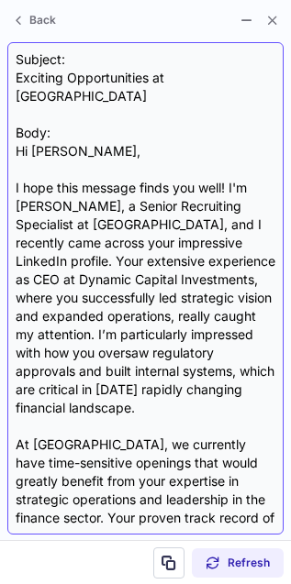
click at [37, 126] on div "Subject: Exciting Opportunities at Crossover Body: Hi John, I hope this message…" at bounding box center [145, 288] width 259 height 476
drag, startPoint x: 37, startPoint y: 126, endPoint x: 34, endPoint y: 135, distance: 9.6
click at [34, 135] on div "Subject: Exciting Opportunities at Crossover Body: Hi John, I hope this message…" at bounding box center [145, 288] width 259 height 476
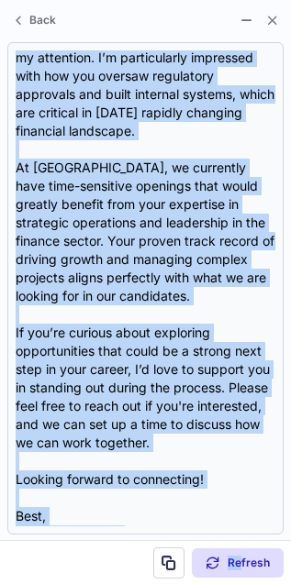
scroll to position [313, 0]
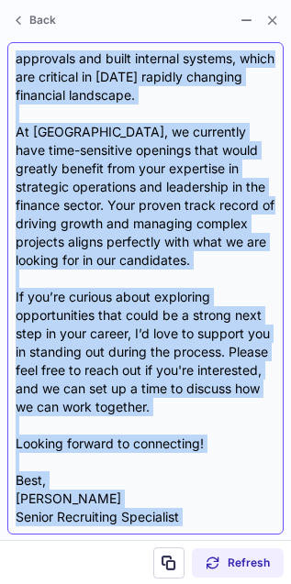
drag, startPoint x: 34, startPoint y: 126, endPoint x: 234, endPoint y: 514, distance: 436.1
click at [234, 514] on div "Subject: Exciting Opportunities at Crossover Body: Hi John, I hope this message…" at bounding box center [145, 288] width 259 height 476
copy div "John, I hope this message finds you well! I'm Heather Lother, a Senior Recruiti…"
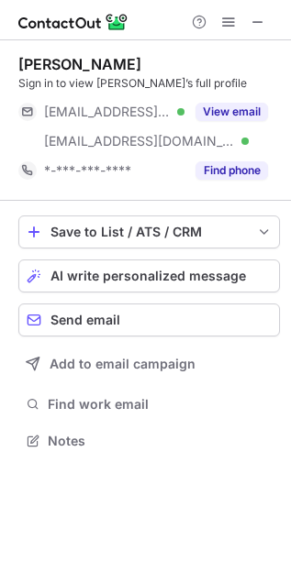
scroll to position [427, 291]
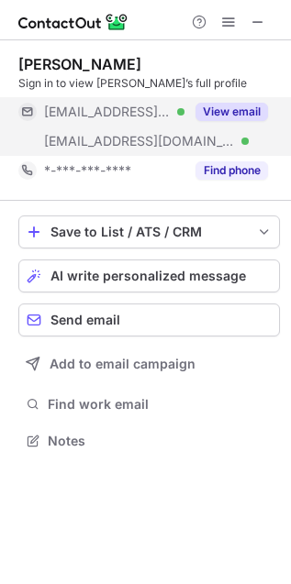
click at [254, 122] on div "View email" at bounding box center [225, 111] width 83 height 29
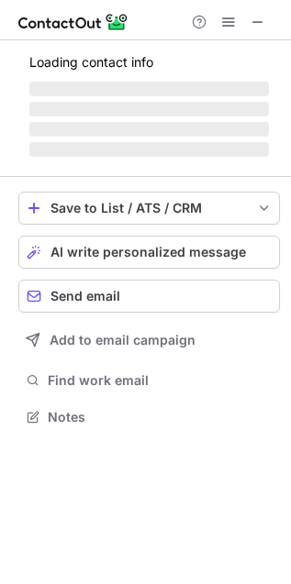
scroll to position [427, 291]
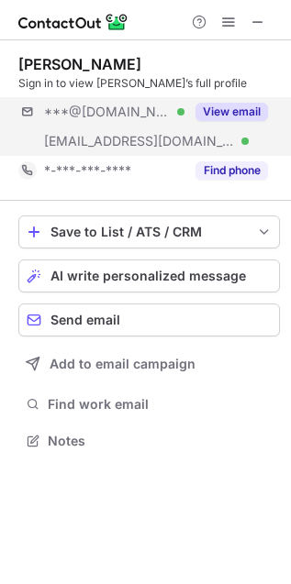
click at [272, 113] on div "***@gmail.com Verified ***@quintetstrategies.com Verified View email" at bounding box center [148, 126] width 261 height 59
click at [252, 104] on button "View email" at bounding box center [231, 112] width 72 height 18
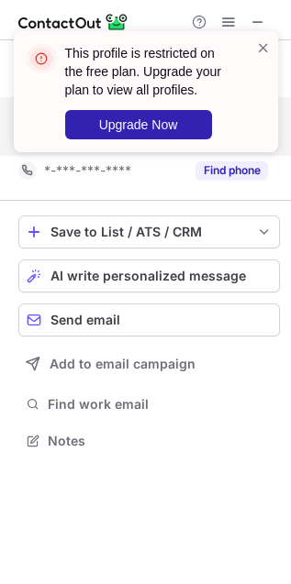
scroll to position [399, 291]
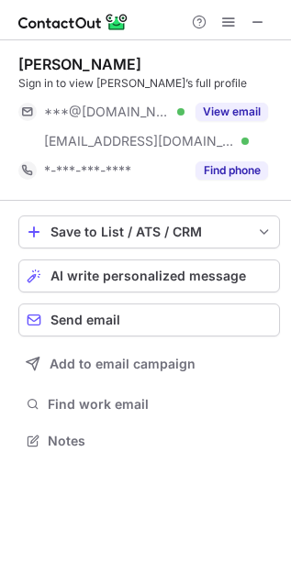
scroll to position [427, 291]
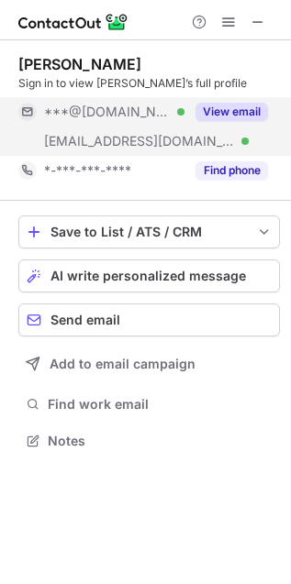
click at [230, 108] on button "View email" at bounding box center [231, 112] width 72 height 18
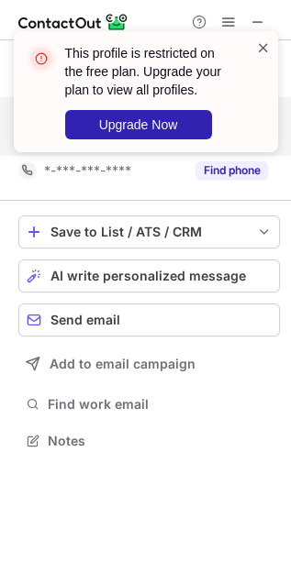
click at [258, 38] on span at bounding box center [263, 47] width 15 height 18
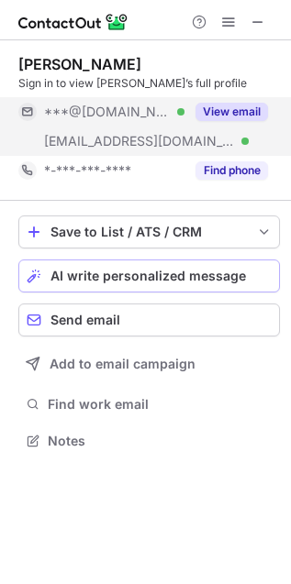
click at [135, 285] on button "AI write personalized message" at bounding box center [148, 275] width 261 height 33
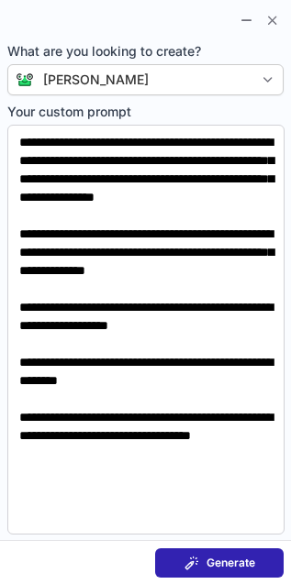
click at [227, 561] on span "Generate" at bounding box center [230, 562] width 49 height 15
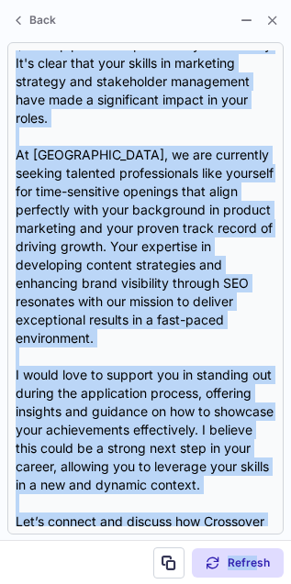
scroll to position [404, 0]
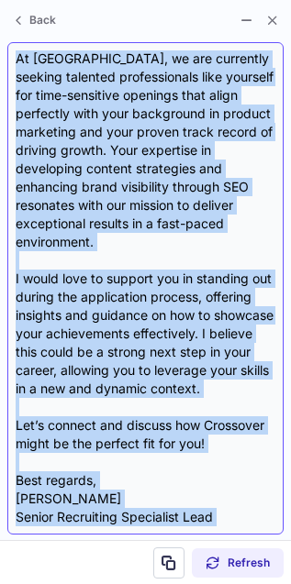
drag, startPoint x: 33, startPoint y: 131, endPoint x: 257, endPoint y: 514, distance: 443.6
click at [257, 514] on div "Subject: Exciting Opportunities at [GEOGRAPHIC_DATA]! Body: Hi [PERSON_NAME], I…" at bounding box center [145, 288] width 259 height 476
copy div "Lorem, I dolo sita consect adipi eli sedd! E temp incidi utla etdolorema Aliqua…"
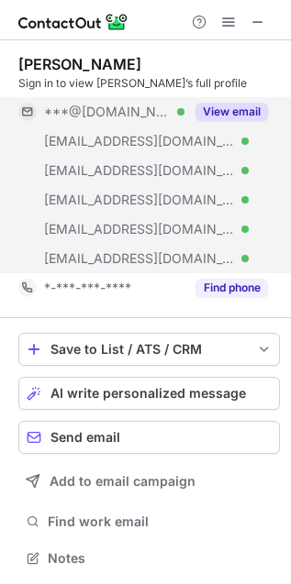
scroll to position [545, 278]
click at [229, 111] on button "View email" at bounding box center [231, 112] width 72 height 18
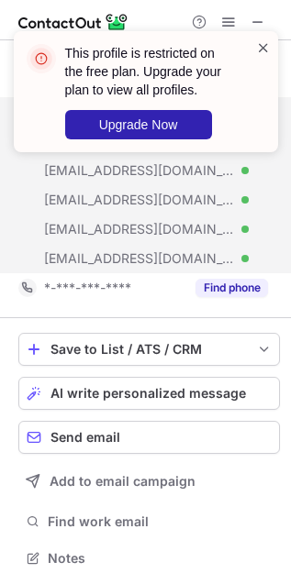
click at [257, 47] on span at bounding box center [263, 47] width 15 height 18
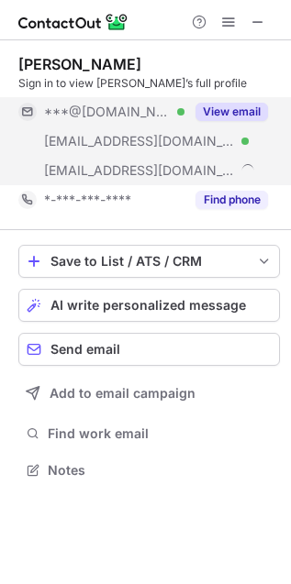
scroll to position [458, 291]
click at [203, 110] on button "View email" at bounding box center [231, 112] width 72 height 18
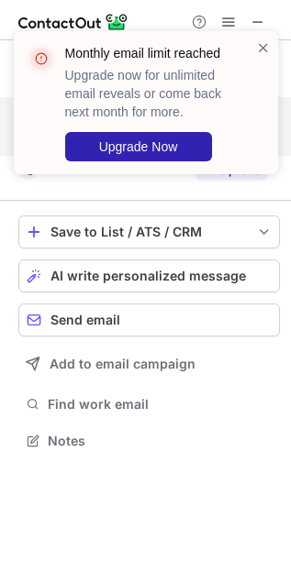
scroll to position [427, 291]
click at [257, 37] on div "Monthly email limit reached Upgrade now for unlimited email reveals or come bac…" at bounding box center [146, 102] width 264 height 143
click at [263, 50] on span at bounding box center [263, 47] width 15 height 18
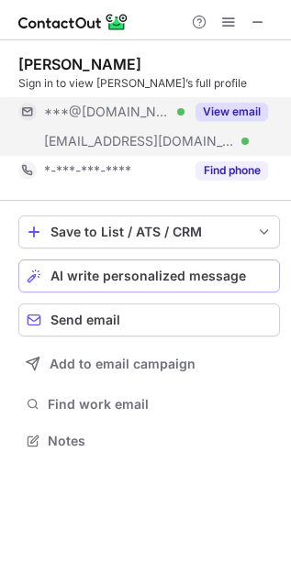
click at [71, 264] on button "AI write personalized message" at bounding box center [148, 275] width 261 height 33
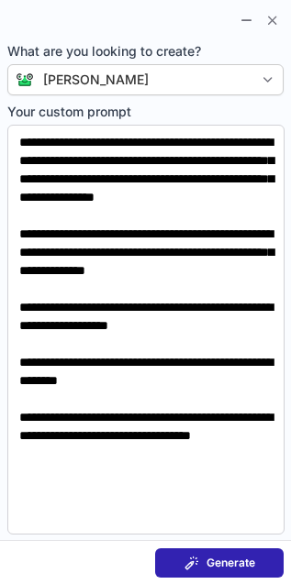
click at [181, 565] on button "Generate" at bounding box center [219, 562] width 128 height 29
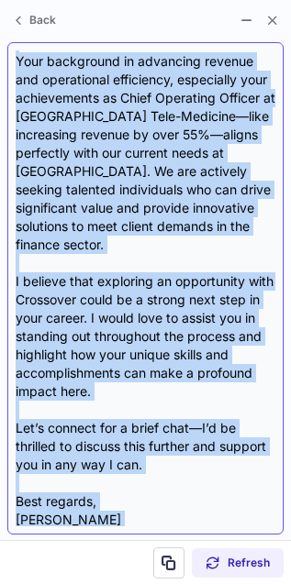
scroll to position [349, 0]
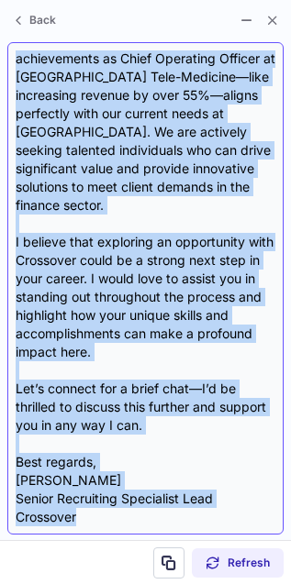
drag, startPoint x: 16, startPoint y: 166, endPoint x: 275, endPoint y: 514, distance: 433.7
click at [275, 514] on div "Subject: Exciting Opportunities at Crossover Body: Hi {Candidate's Name}, I hop…" at bounding box center [145, 288] width 259 height 476
copy div "I hope this message finds you well! I came across your LinkedIn profile and was…"
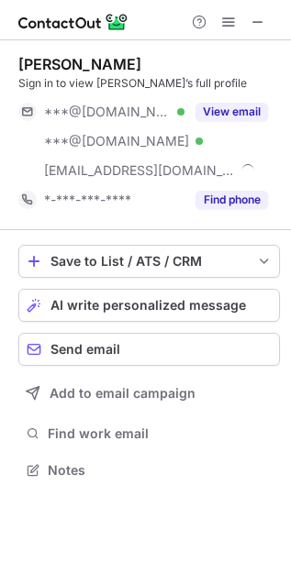
scroll to position [458, 291]
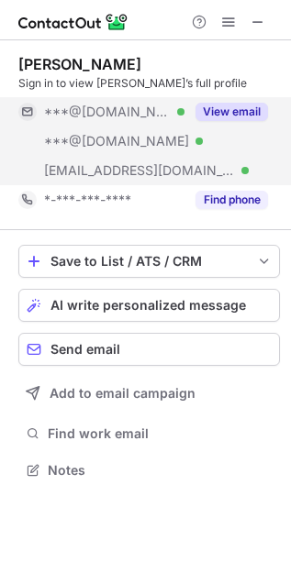
click at [218, 99] on div "View email" at bounding box center [225, 111] width 83 height 29
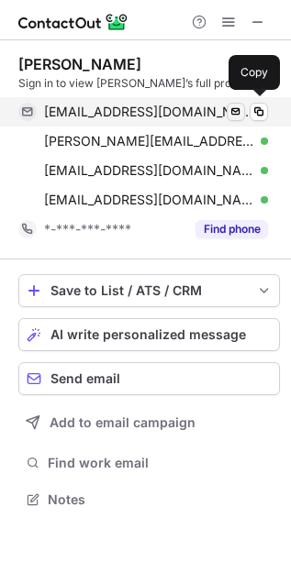
scroll to position [487, 291]
click at [255, 105] on span at bounding box center [258, 111] width 15 height 15
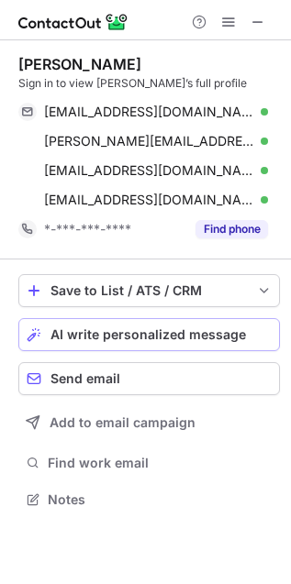
click at [76, 345] on button "AI write personalized message" at bounding box center [148, 334] width 261 height 33
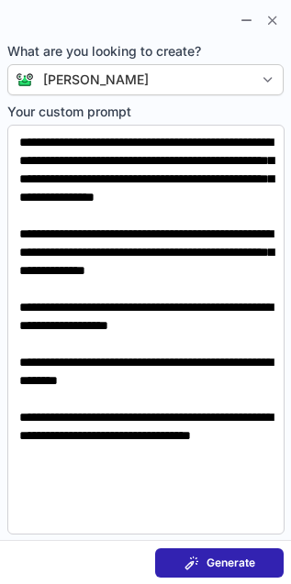
click at [167, 564] on button "Generate" at bounding box center [219, 562] width 128 height 29
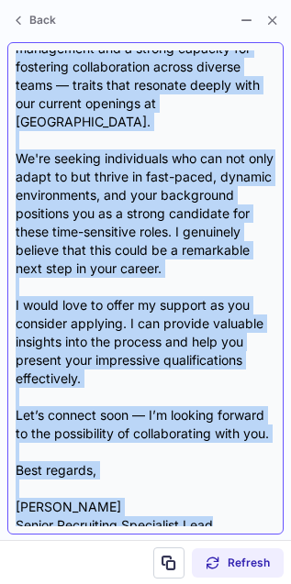
scroll to position [477, 0]
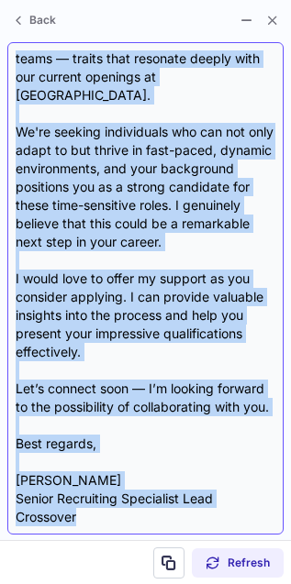
drag, startPoint x: 16, startPoint y: 167, endPoint x: 234, endPoint y: 513, distance: 409.4
click at [234, 513] on div "Subject: Exciting Opportunity at Crossover Body: Hi {Candidate's Name}, I hope …" at bounding box center [145, 288] width 259 height 476
copy div "L ipsu dolo sitamet conse adi elit! S doeiusmo temp incidi utla EtdoloRe magnaa…"
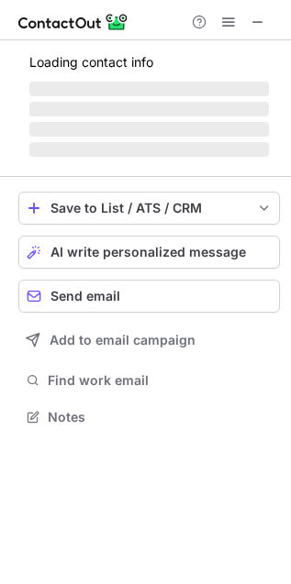
scroll to position [427, 291]
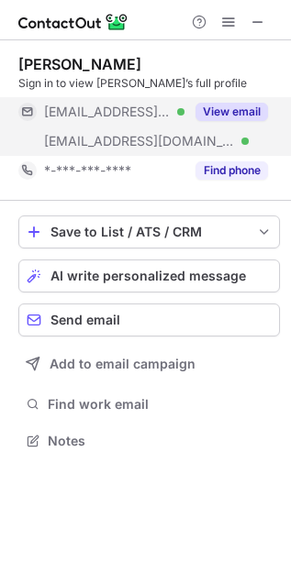
click at [189, 104] on div "View email" at bounding box center [225, 111] width 83 height 29
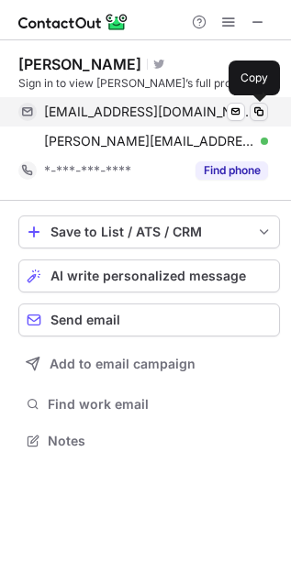
click at [253, 115] on span at bounding box center [258, 111] width 15 height 15
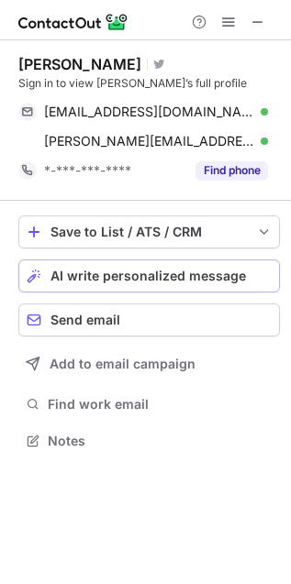
click at [82, 267] on button "AI write personalized message" at bounding box center [148, 275] width 261 height 33
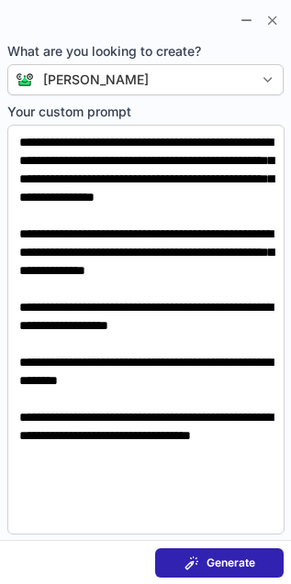
click at [162, 555] on button "Generate" at bounding box center [219, 562] width 128 height 29
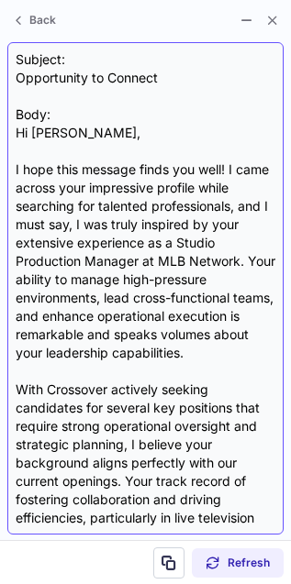
click at [38, 126] on div "Subject: Opportunity to Connect Body: Hi David, I hope this message finds you w…" at bounding box center [145, 288] width 259 height 476
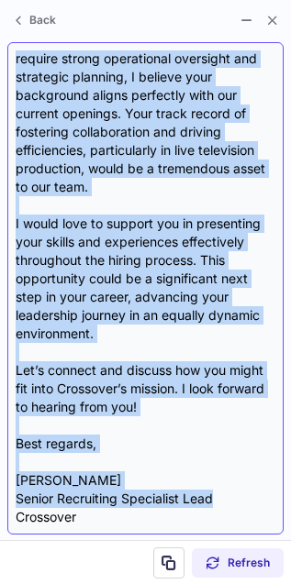
scroll to position [386, 0]
drag, startPoint x: 33, startPoint y: 128, endPoint x: 244, endPoint y: 509, distance: 434.8
click at [244, 509] on div "Subject: Opportunity to Connect Body: Hi David, I hope this message finds you w…" at bounding box center [145, 288] width 259 height 476
copy div "David, I hope this message finds you well! I came across your impressive profil…"
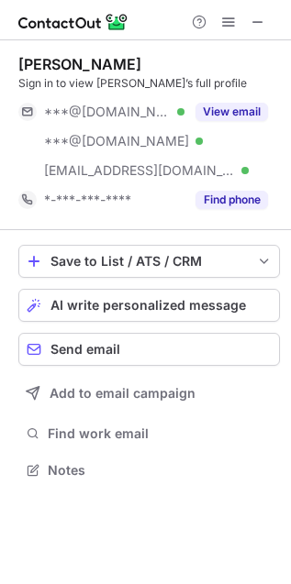
scroll to position [458, 291]
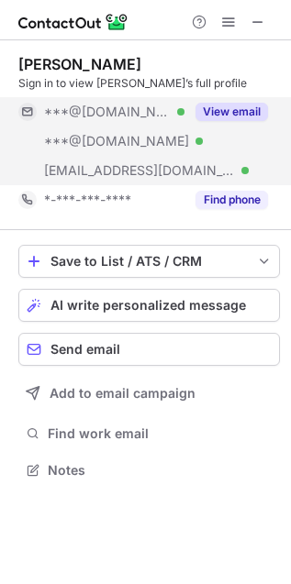
click at [217, 108] on button "View email" at bounding box center [231, 112] width 72 height 18
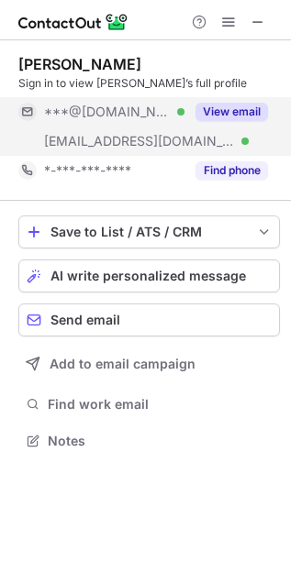
scroll to position [427, 291]
click at [211, 119] on button "View email" at bounding box center [231, 112] width 72 height 18
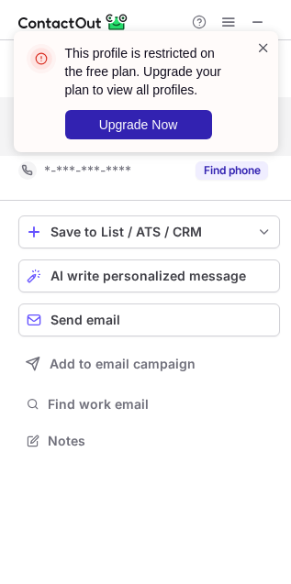
click at [263, 39] on span at bounding box center [263, 47] width 15 height 18
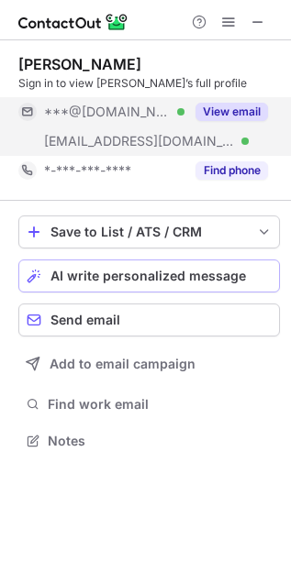
click at [174, 263] on button "AI write personalized message" at bounding box center [148, 275] width 261 height 33
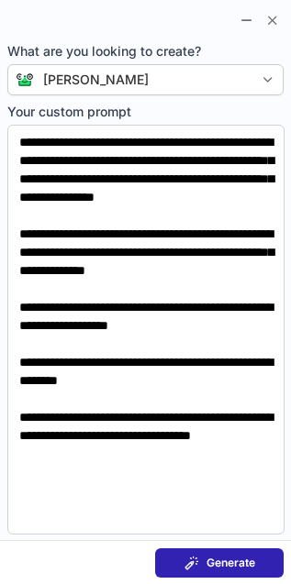
click at [193, 564] on span at bounding box center [191, 562] width 15 height 15
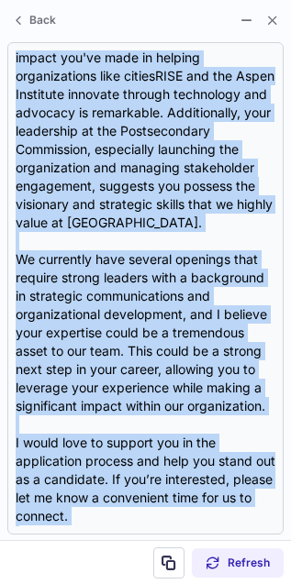
scroll to position [459, 0]
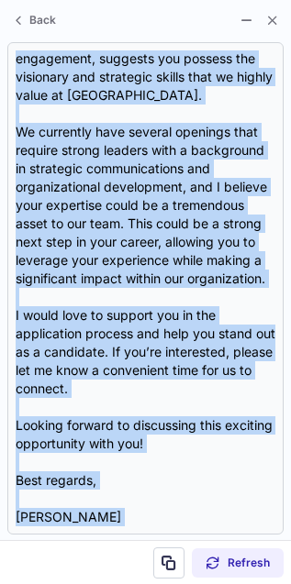
drag, startPoint x: 33, startPoint y: 134, endPoint x: 0, endPoint y: 546, distance: 413.7
click at [0, 546] on div "Back Subject: Exciting Opportunity at Crossover Body: Hi {Candidate's Name}, I …" at bounding box center [145, 292] width 291 height 584
copy div "{Candidate's Name}, I hope this message finds you well! My name is [PERSON_NAME…"
click at [0, 546] on section "Refresh" at bounding box center [145, 562] width 291 height 44
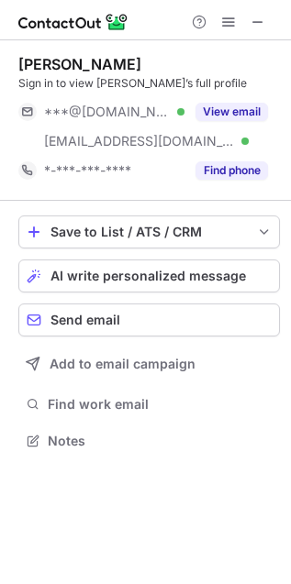
scroll to position [427, 291]
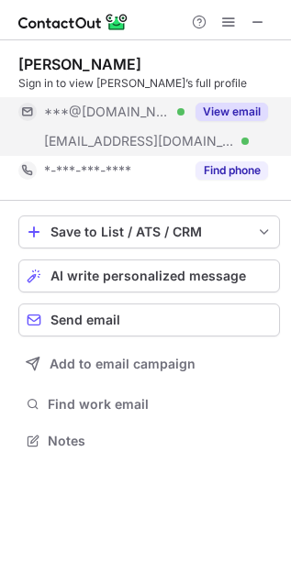
click at [231, 105] on button "View email" at bounding box center [231, 112] width 72 height 18
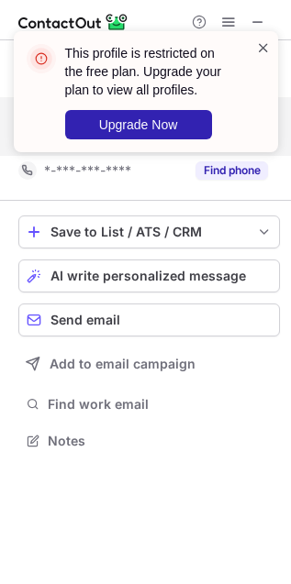
click at [263, 53] on span at bounding box center [263, 47] width 15 height 18
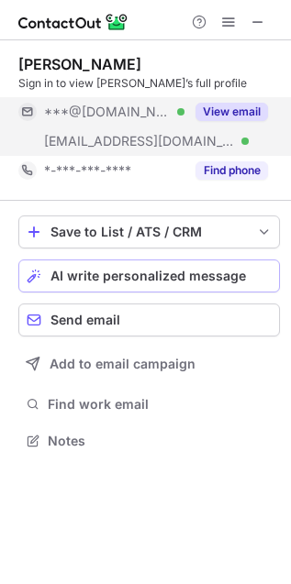
click at [33, 273] on span at bounding box center [34, 276] width 15 height 15
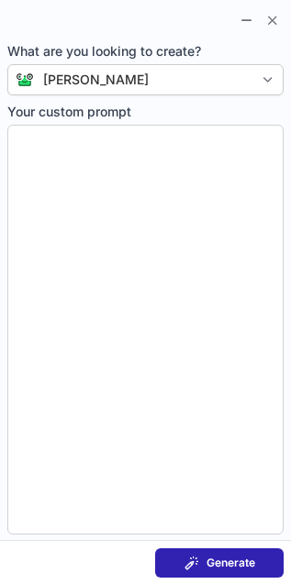
type textarea "**********"
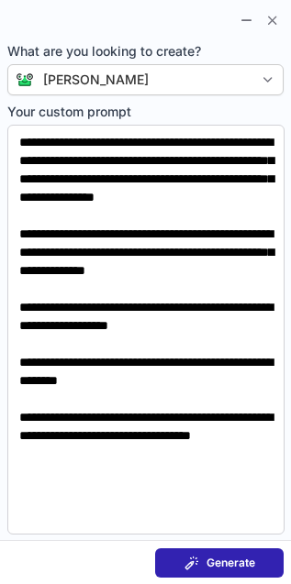
click at [206, 579] on section "Generate" at bounding box center [145, 562] width 291 height 44
click at [231, 565] on span "Generate" at bounding box center [230, 562] width 49 height 15
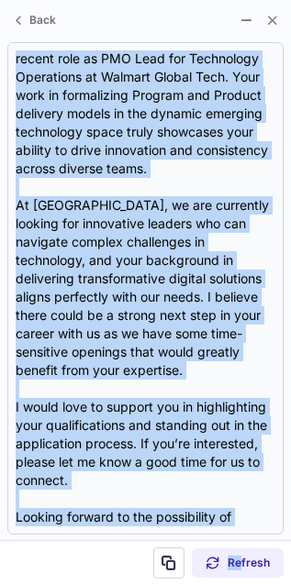
scroll to position [313, 0]
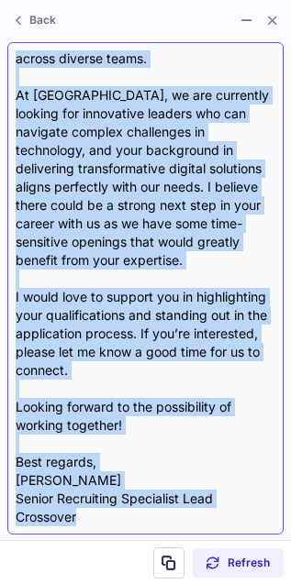
drag, startPoint x: 33, startPoint y: 125, endPoint x: 250, endPoint y: 520, distance: 450.8
click at [250, 520] on div "Subject: Exciting Opportunities at Crossover Body: Hi Ray, I hope this message …" at bounding box center [145, 288] width 259 height 476
copy div "Ray, I hope this message finds you well! I came across your profile, and I was …"
click at [250, 520] on div "Subject: Exciting Opportunities at Crossover Body: Hi Ray, I hope this message …" at bounding box center [145, 288] width 259 height 476
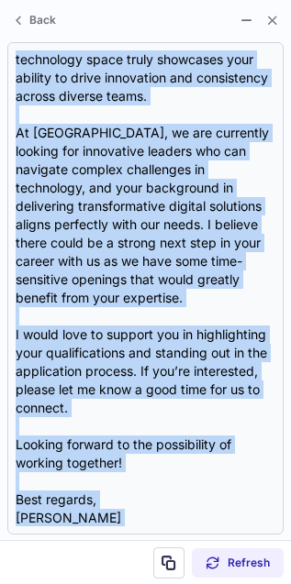
scroll to position [0, 0]
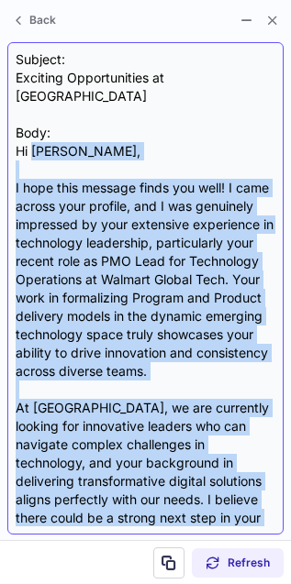
drag, startPoint x: 96, startPoint y: 521, endPoint x: 34, endPoint y: 137, distance: 388.1
click at [34, 137] on div "Subject: Exciting Opportunities at Crossover Body: Hi Ray, I hope this message …" at bounding box center [145, 288] width 259 height 476
copy div "Ray, I hope this message finds you well! I came across your profile, and I was …"
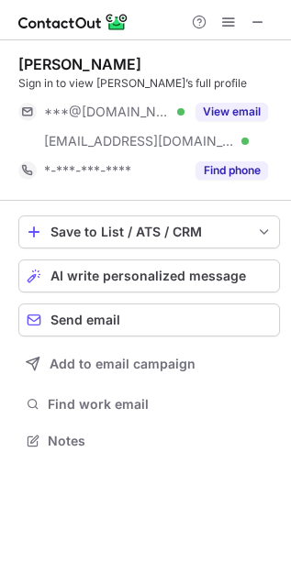
scroll to position [427, 291]
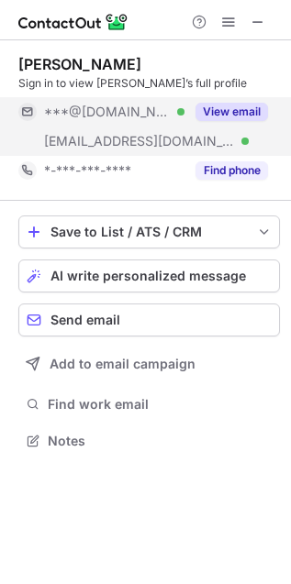
click at [259, 101] on div "View email" at bounding box center [225, 111] width 83 height 29
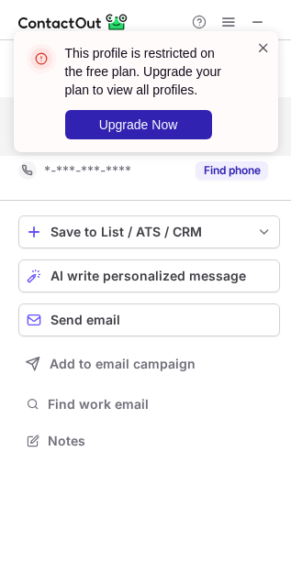
click at [264, 38] on span at bounding box center [263, 47] width 15 height 18
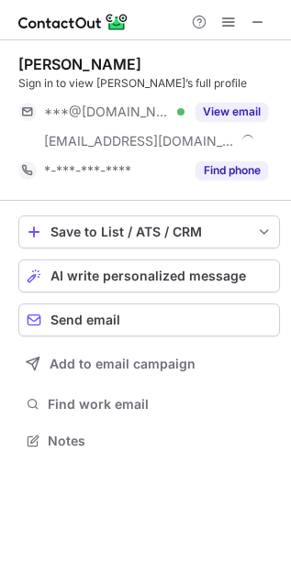
scroll to position [427, 291]
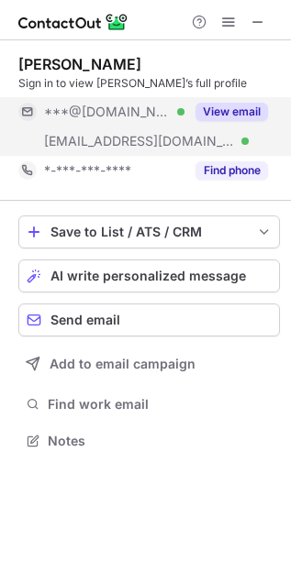
click at [198, 110] on button "View email" at bounding box center [231, 112] width 72 height 18
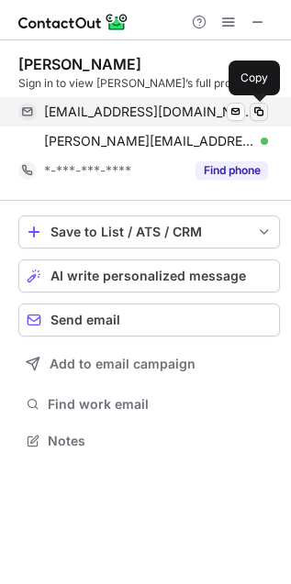
click at [261, 107] on span at bounding box center [258, 111] width 15 height 15
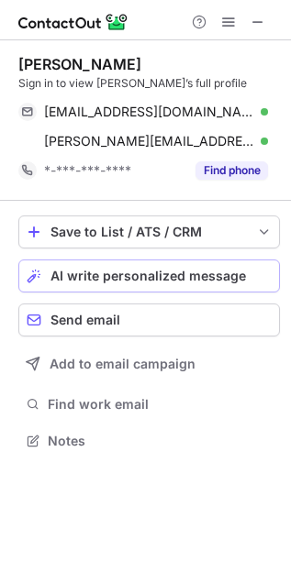
click at [47, 277] on button "AI write personalized message" at bounding box center [148, 275] width 261 height 33
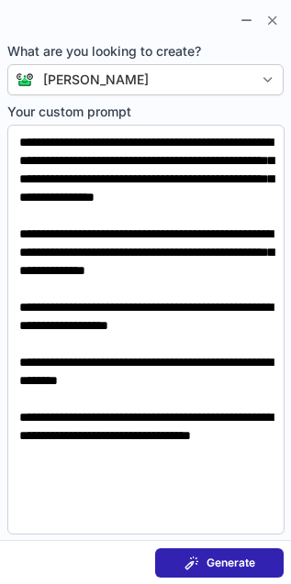
click at [248, 566] on span "Generate" at bounding box center [230, 562] width 49 height 15
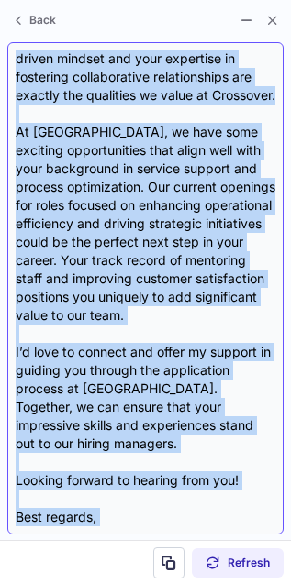
scroll to position [368, 0]
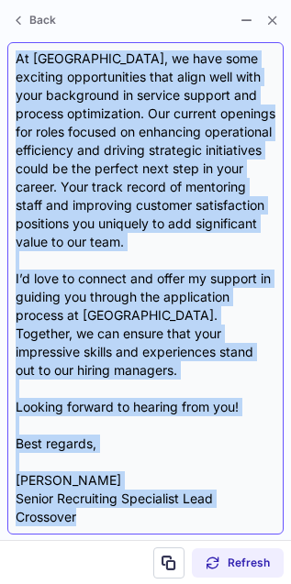
drag, startPoint x: 34, startPoint y: 131, endPoint x: 198, endPoint y: 516, distance: 418.4
click at [198, 516] on div "Subject: Exciting Opportunities at Crossover Body: Hi Shawn, I hope this messag…" at bounding box center [145, 288] width 259 height 476
copy div "Shawn, I hope this message finds you well! I recently came across your LinkedIn…"
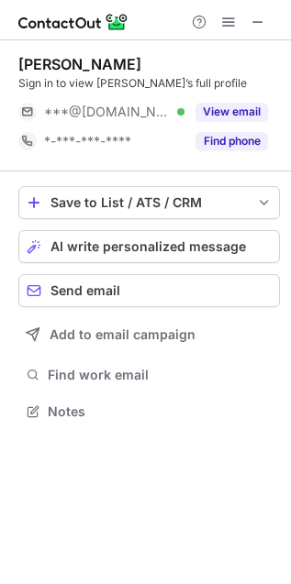
scroll to position [399, 291]
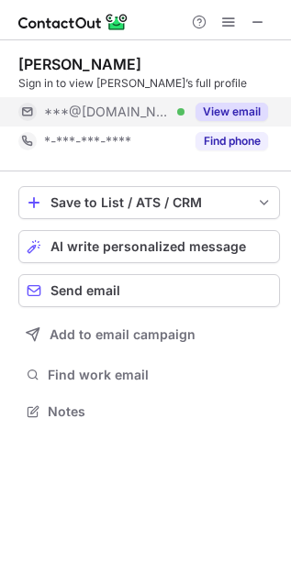
click at [231, 119] on button "View email" at bounding box center [231, 112] width 72 height 18
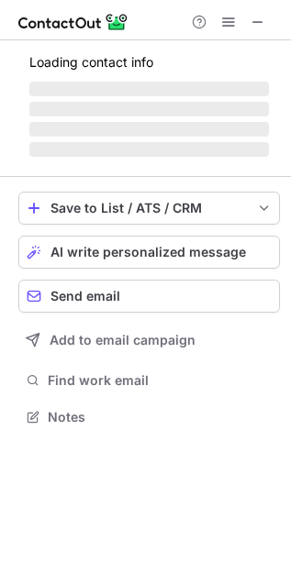
scroll to position [399, 291]
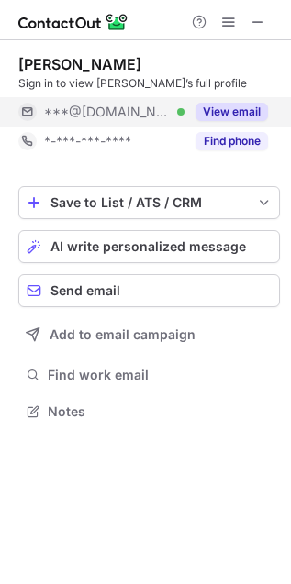
click at [261, 105] on button "View email" at bounding box center [231, 112] width 72 height 18
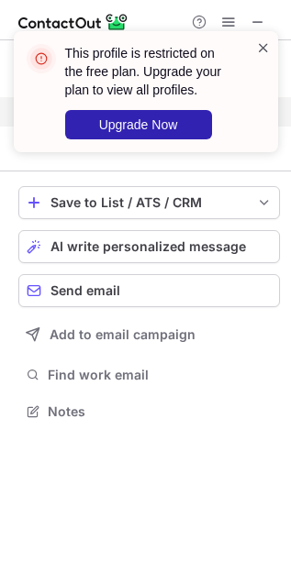
click at [267, 46] on span at bounding box center [263, 47] width 15 height 18
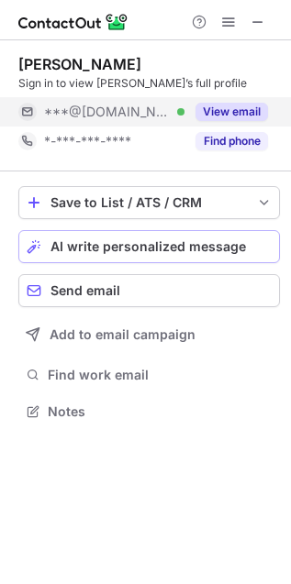
click at [162, 241] on span "AI write personalized message" at bounding box center [147, 246] width 195 height 15
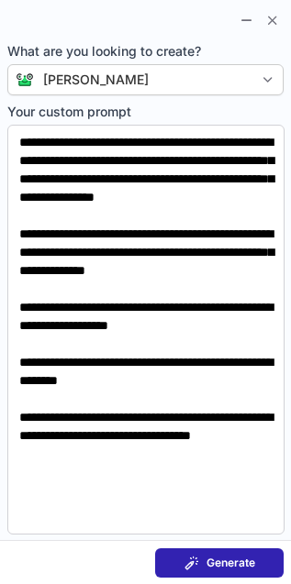
click at [176, 565] on button "Generate" at bounding box center [219, 562] width 128 height 29
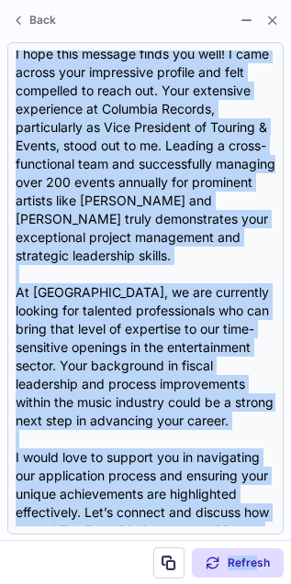
scroll to position [313, 0]
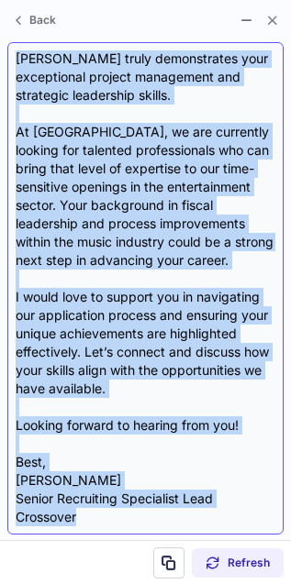
drag, startPoint x: 35, startPoint y: 147, endPoint x: 261, endPoint y: 513, distance: 430.8
click at [261, 513] on div "Subject: Exciting Opportunities at Crossover - Let’s Connect! Body: Hi Bruce, I…" at bounding box center [145, 288] width 259 height 476
copy div "Bruce, I hope this message finds you well! I came across your impressive profil…"
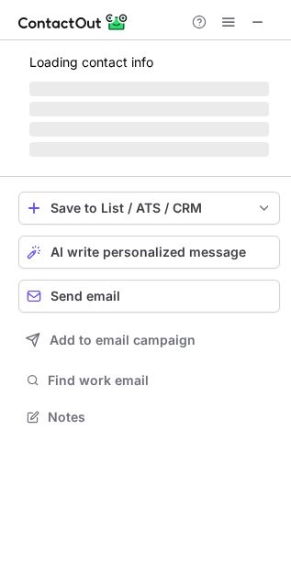
scroll to position [458, 291]
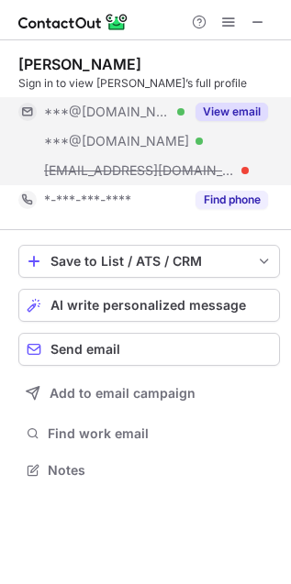
click at [225, 103] on button "View email" at bounding box center [231, 112] width 72 height 18
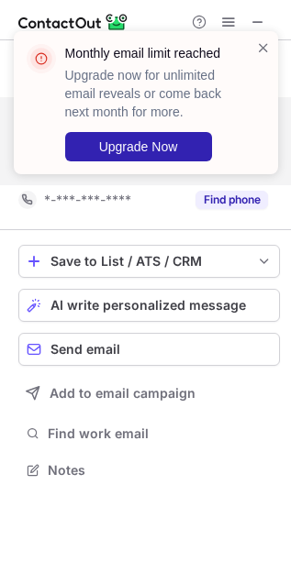
scroll to position [427, 291]
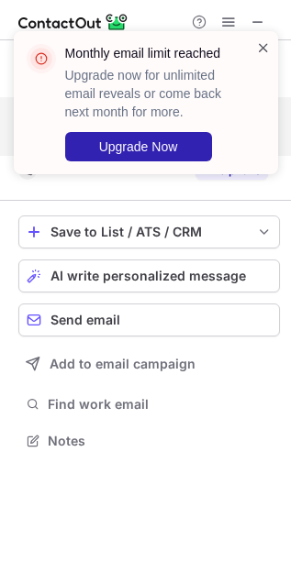
click at [266, 47] on span at bounding box center [263, 47] width 15 height 18
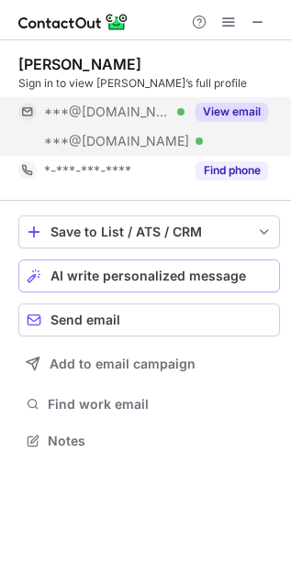
click at [38, 272] on span at bounding box center [34, 276] width 15 height 15
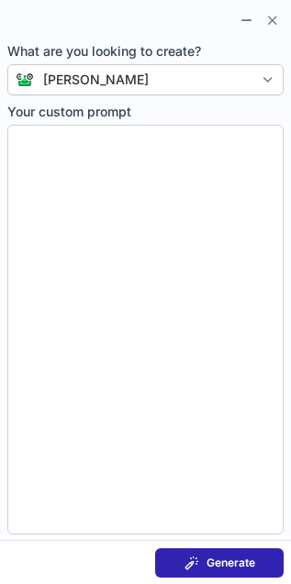
type textarea "**********"
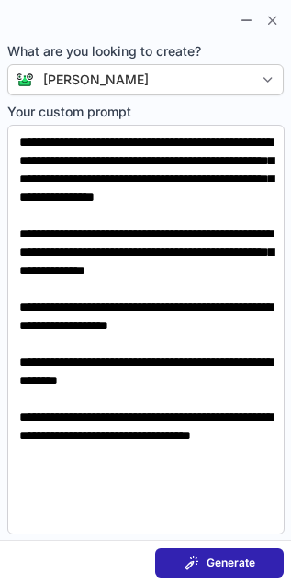
click at [213, 570] on button "Generate" at bounding box center [219, 562] width 128 height 29
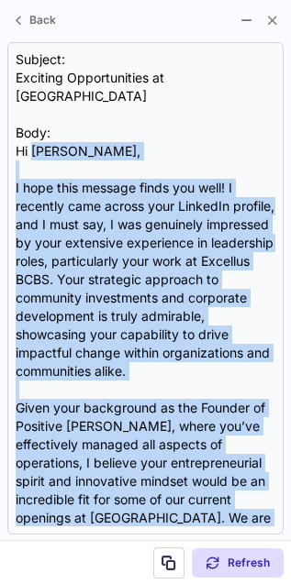
scroll to position [349, 0]
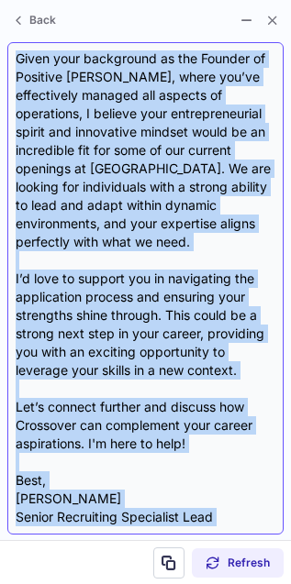
drag, startPoint x: 35, startPoint y: 129, endPoint x: 245, endPoint y: 514, distance: 438.4
click at [245, 514] on div "Subject: Exciting Opportunities at Crossover Body: Hi [PERSON_NAME], I hope thi…" at bounding box center [145, 288] width 259 height 476
copy div "Loremip, D sita cons adipisc elits doe temp! I utlabore etdo magnaa enim Admini…"
